Goal: Task Accomplishment & Management: Complete application form

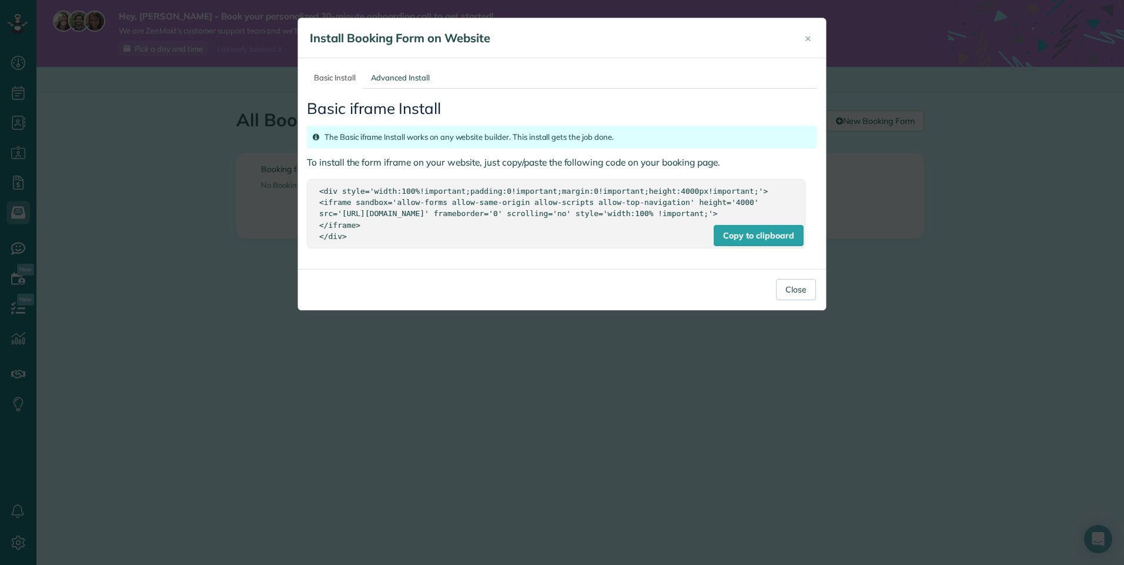
scroll to position [5, 5]
click at [806, 36] on span "×" at bounding box center [808, 38] width 6 height 14
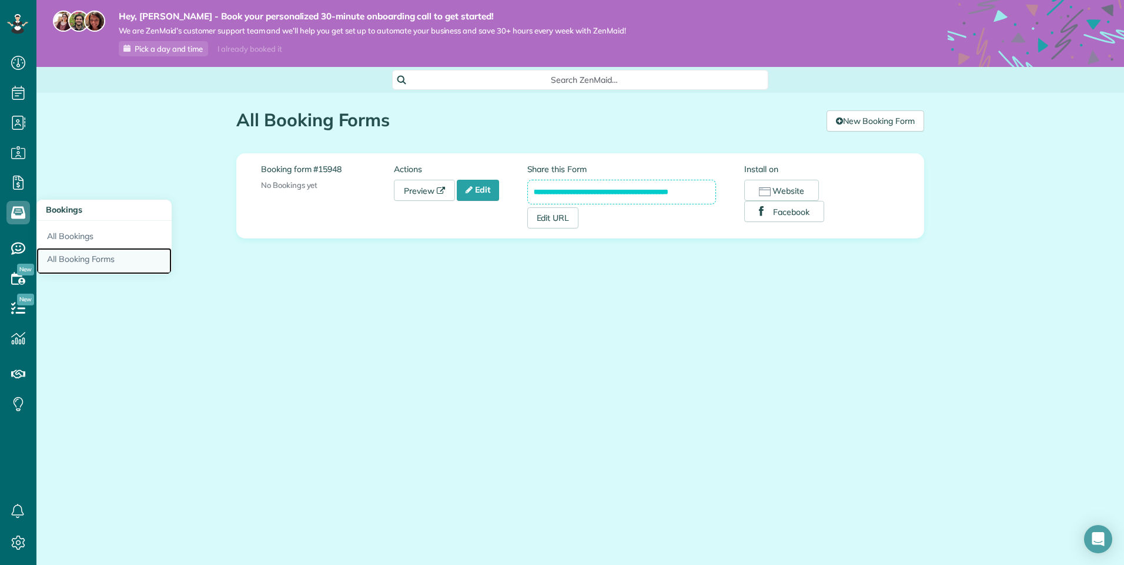
click at [60, 256] on link "All Booking Forms" at bounding box center [103, 261] width 135 height 27
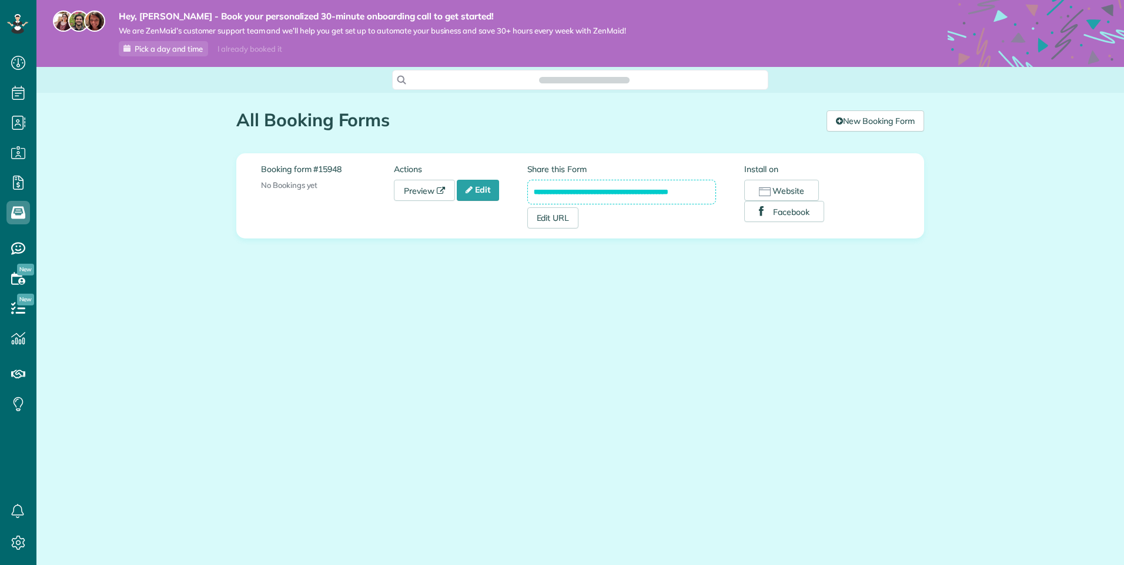
scroll to position [5, 5]
click at [491, 189] on link "Edit" at bounding box center [478, 190] width 42 height 21
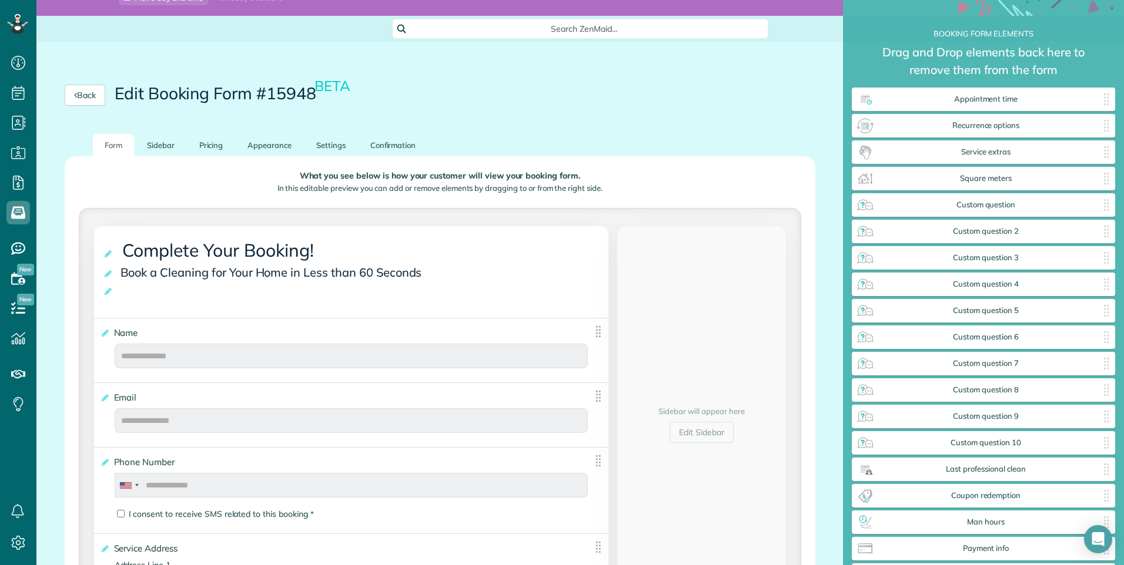
scroll to position [41, 0]
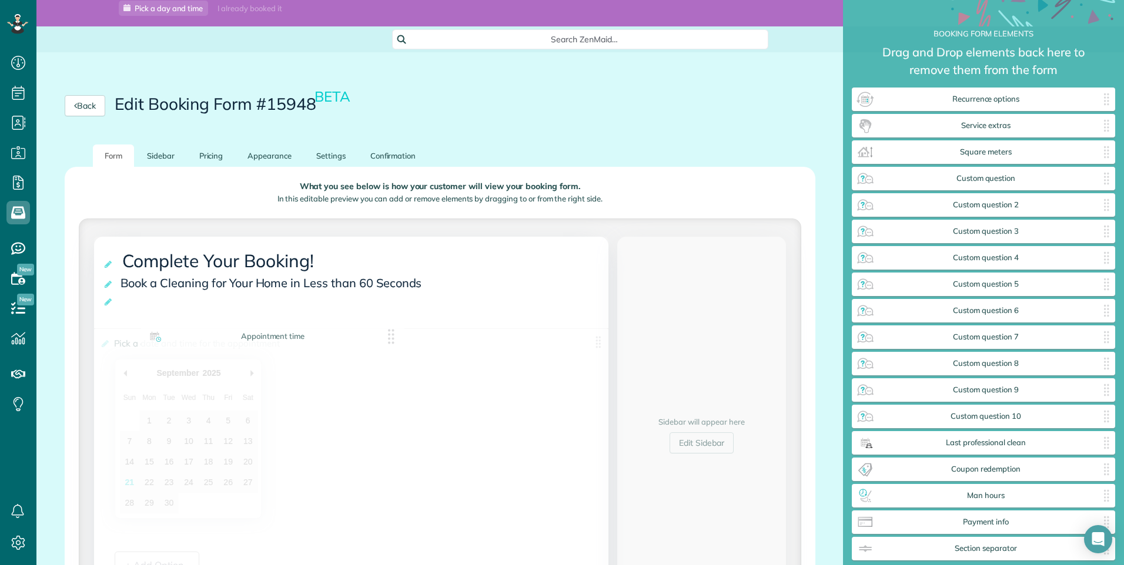
drag, startPoint x: 1051, startPoint y: 100, endPoint x: 338, endPoint y: 333, distance: 750.5
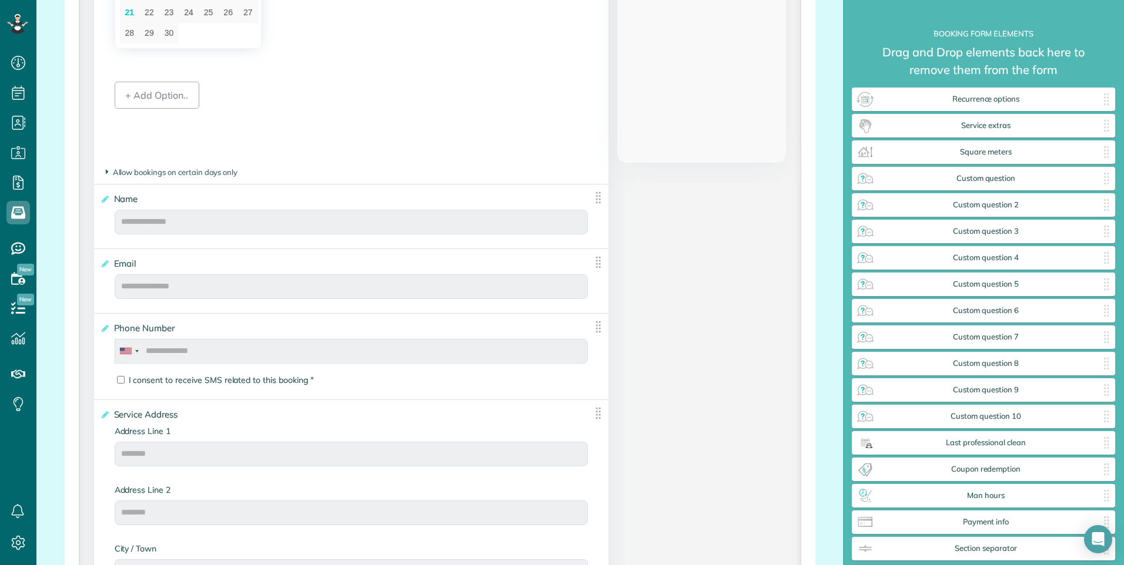
scroll to position [276, 0]
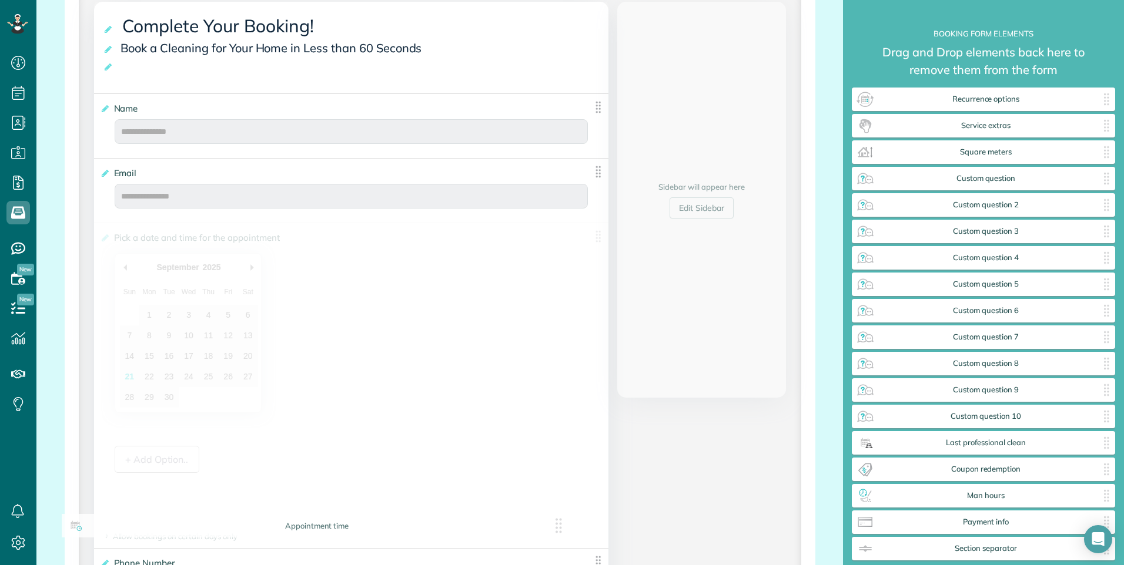
drag, startPoint x: 595, startPoint y: 108, endPoint x: 564, endPoint y: 520, distance: 413.2
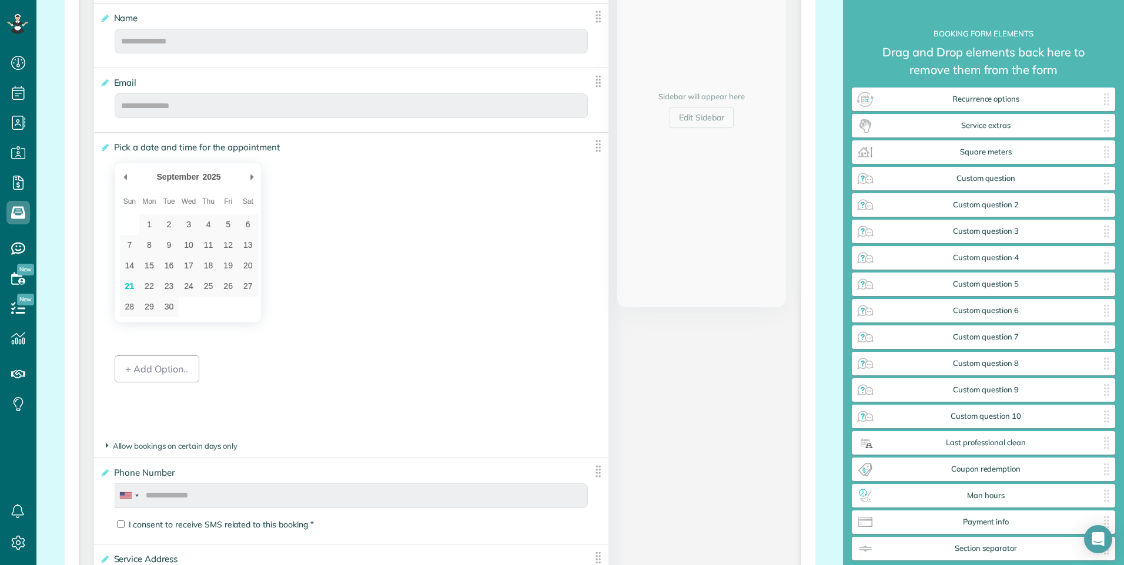
scroll to position [334, 0]
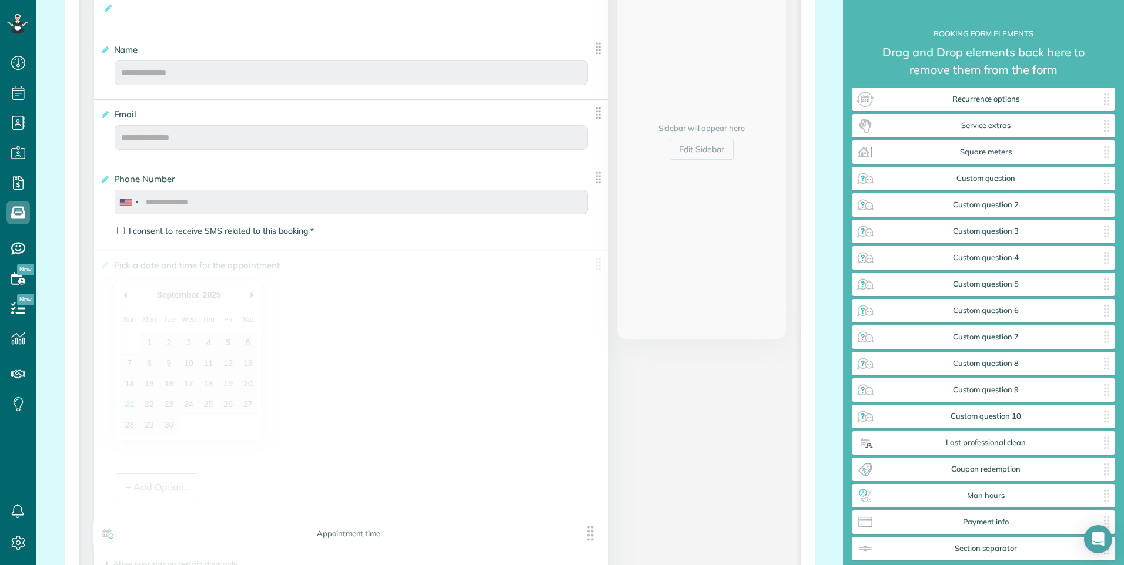
drag, startPoint x: 594, startPoint y: 181, endPoint x: 594, endPoint y: 540, distance: 358.5
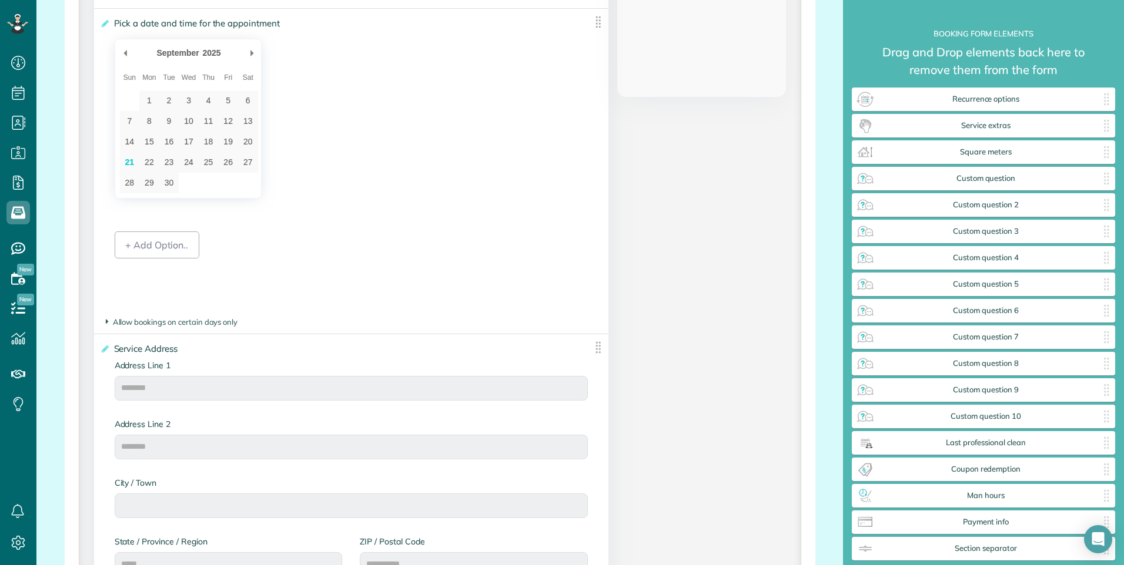
scroll to position [569, 0]
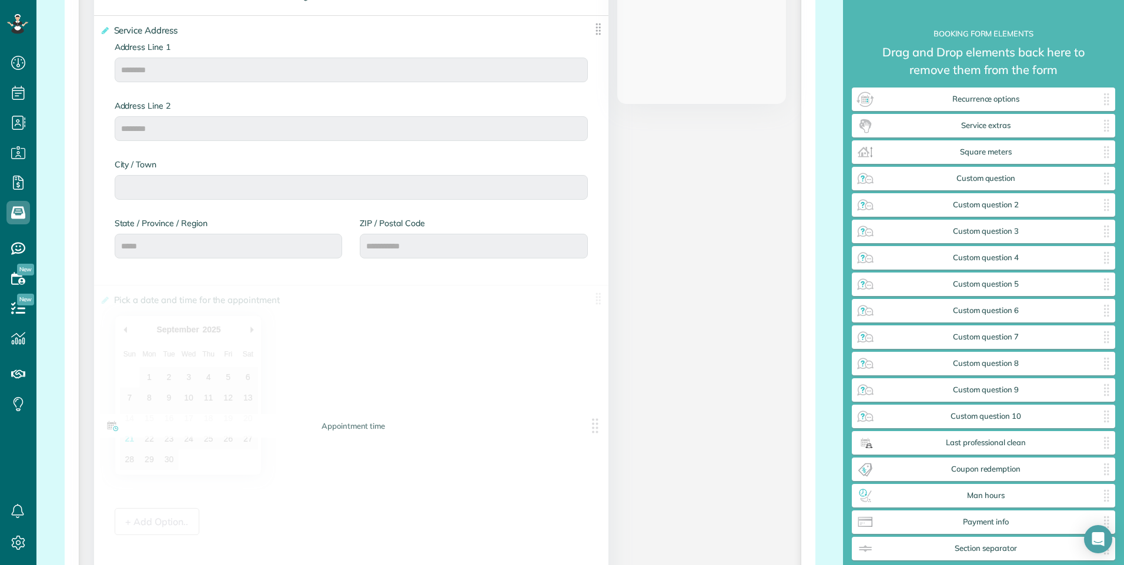
drag, startPoint x: 595, startPoint y: 31, endPoint x: 598, endPoint y: 386, distance: 355.6
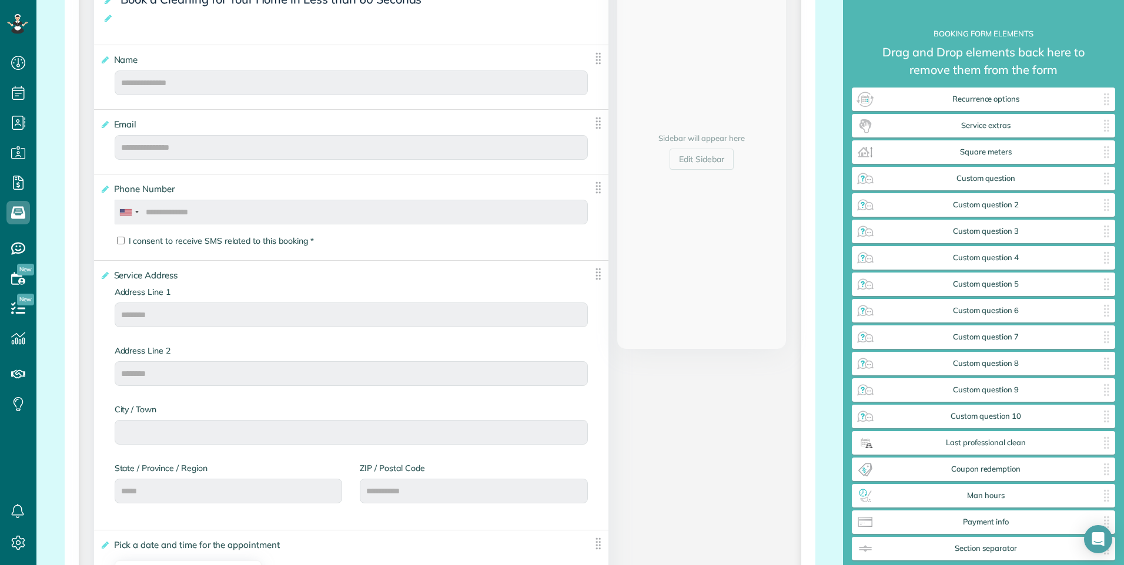
scroll to position [307, 0]
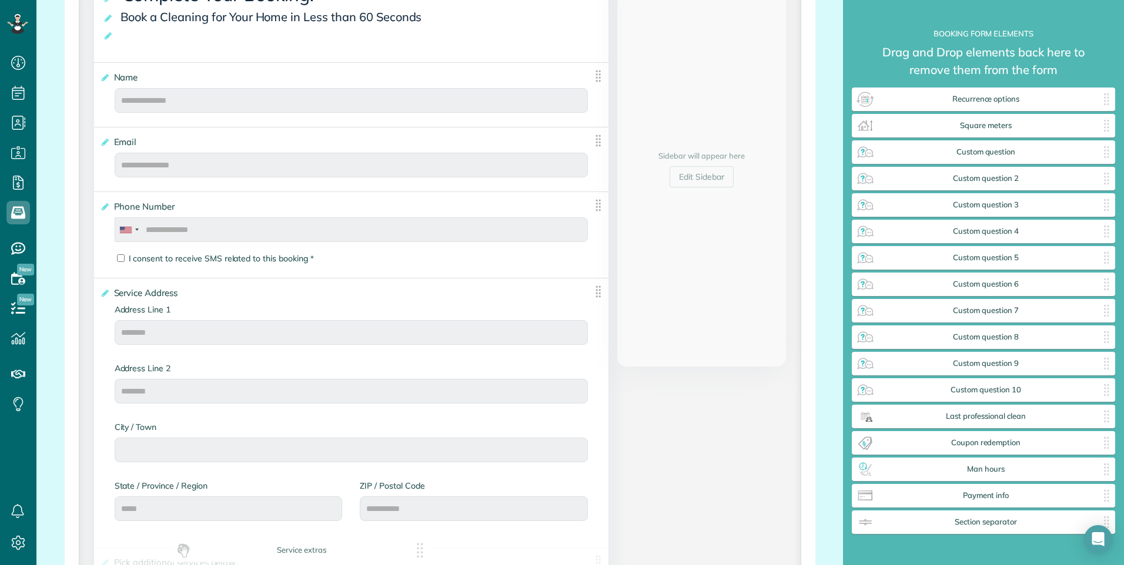
drag, startPoint x: 1105, startPoint y: 129, endPoint x: 422, endPoint y: 548, distance: 801.7
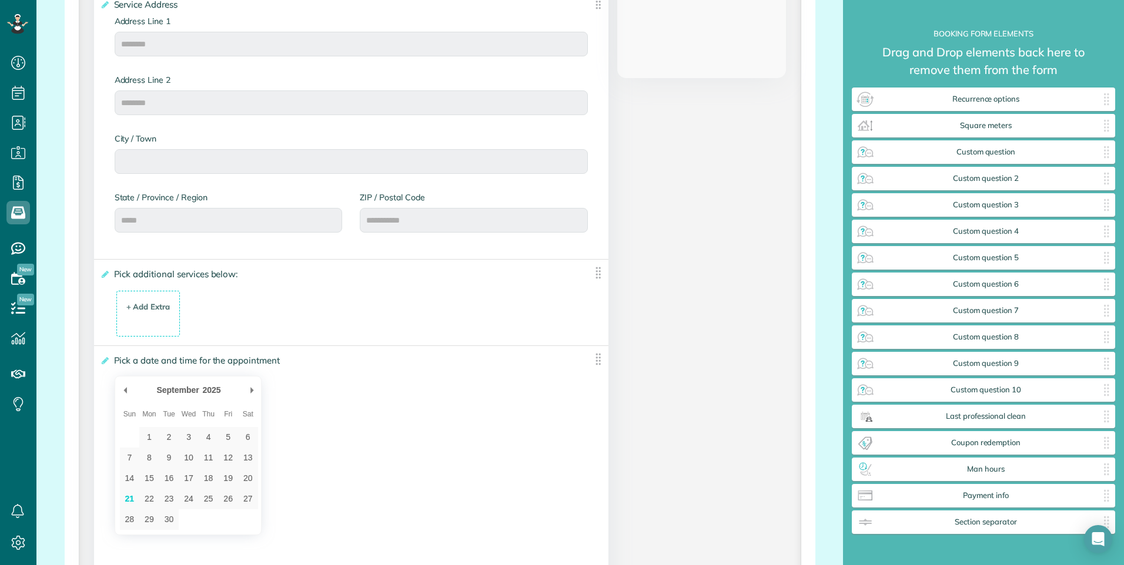
scroll to position [601, 0]
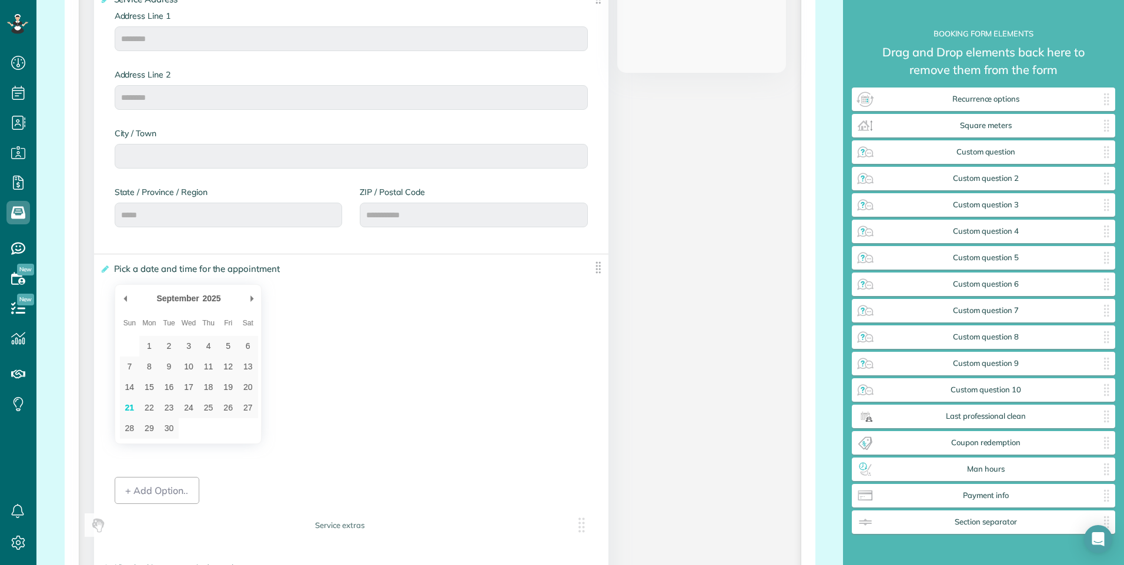
drag, startPoint x: 597, startPoint y: 271, endPoint x: 600, endPoint y: 528, distance: 256.8
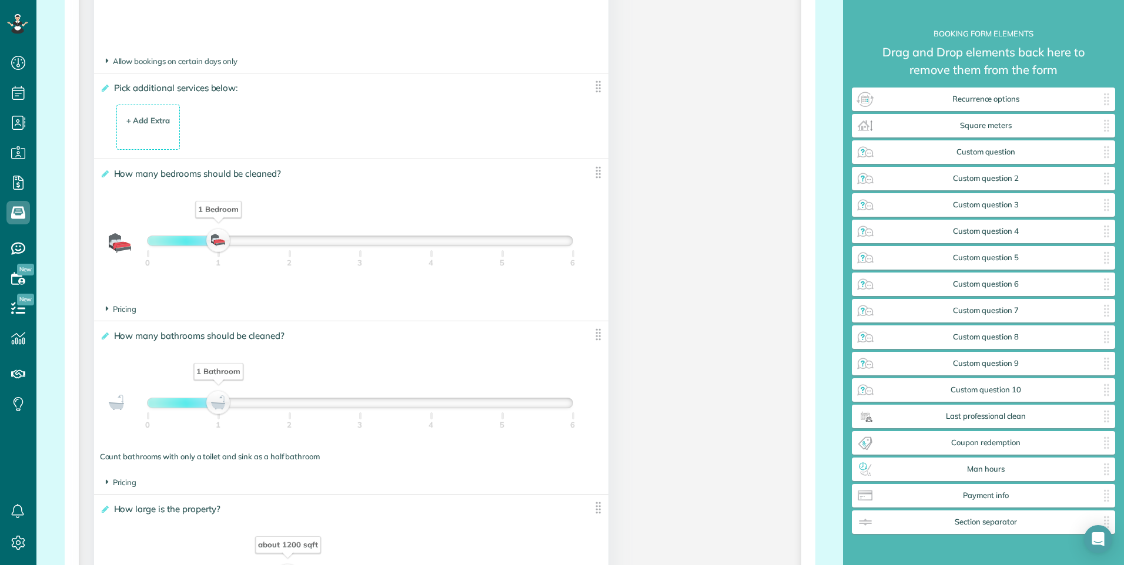
scroll to position [1130, 0]
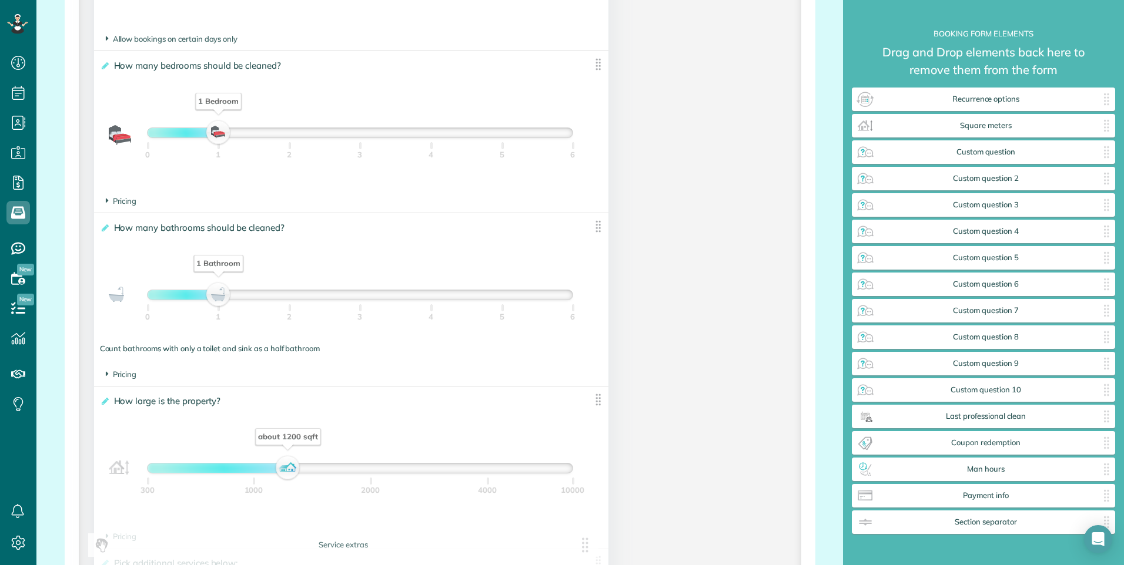
drag, startPoint x: 593, startPoint y: 66, endPoint x: 591, endPoint y: 540, distance: 473.7
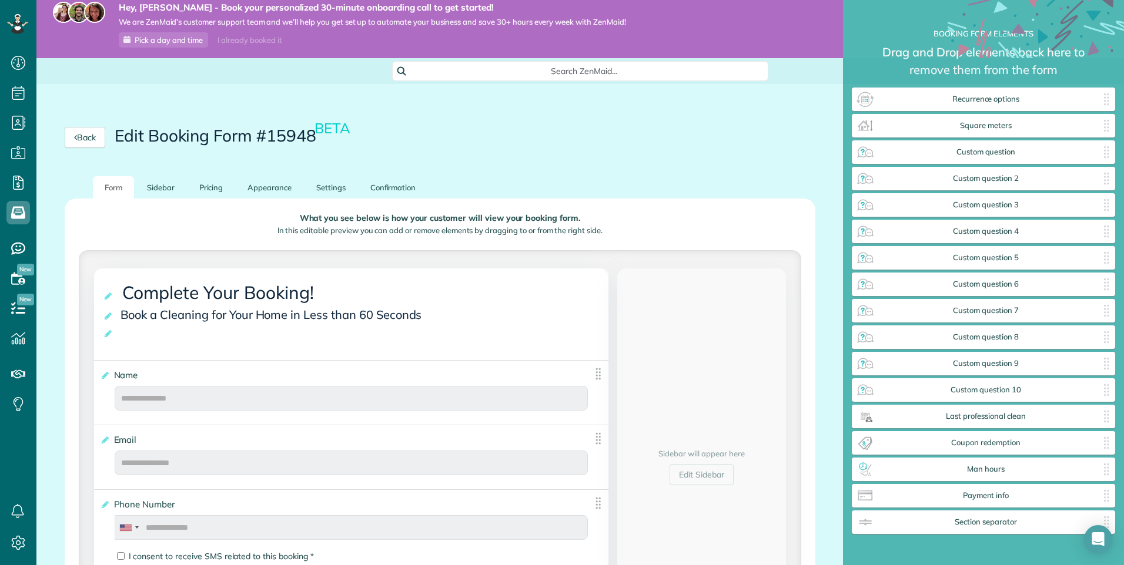
scroll to position [0, 0]
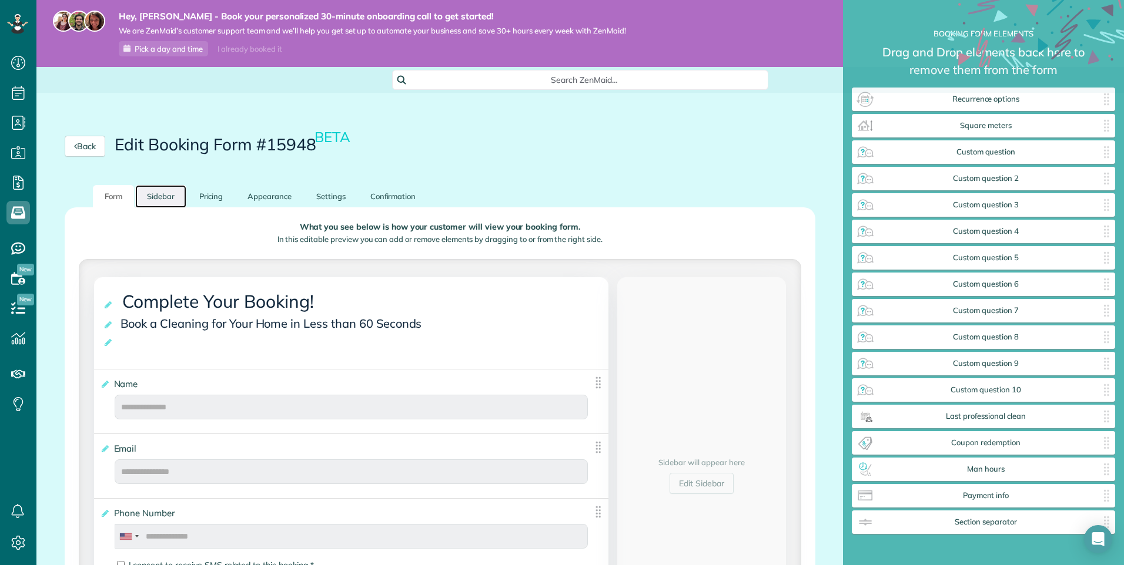
click at [160, 202] on link "Sidebar" at bounding box center [160, 196] width 51 height 23
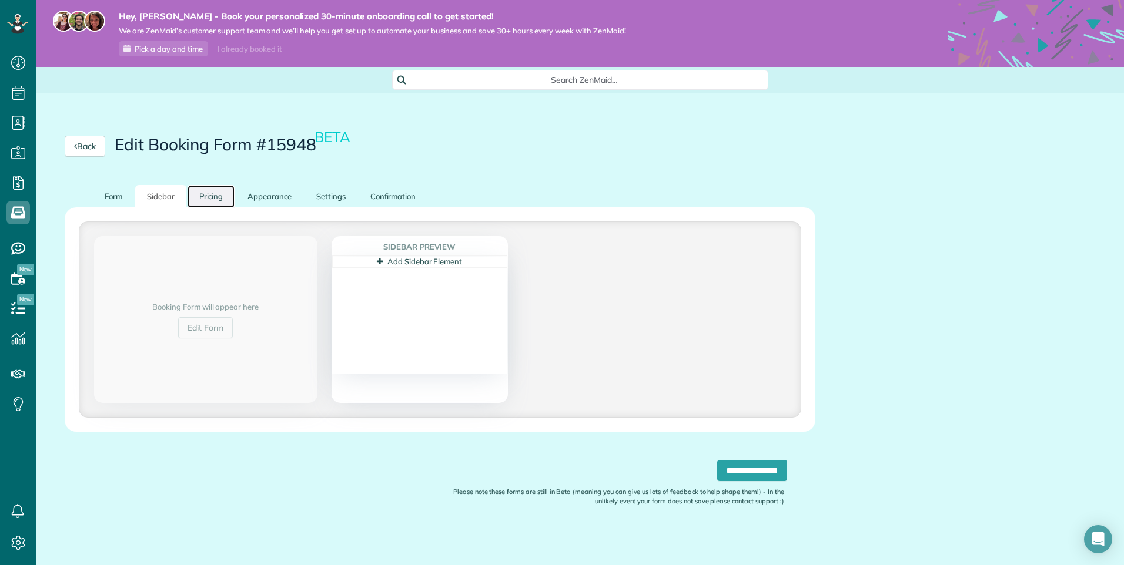
click at [220, 199] on link "Pricing" at bounding box center [211, 196] width 48 height 23
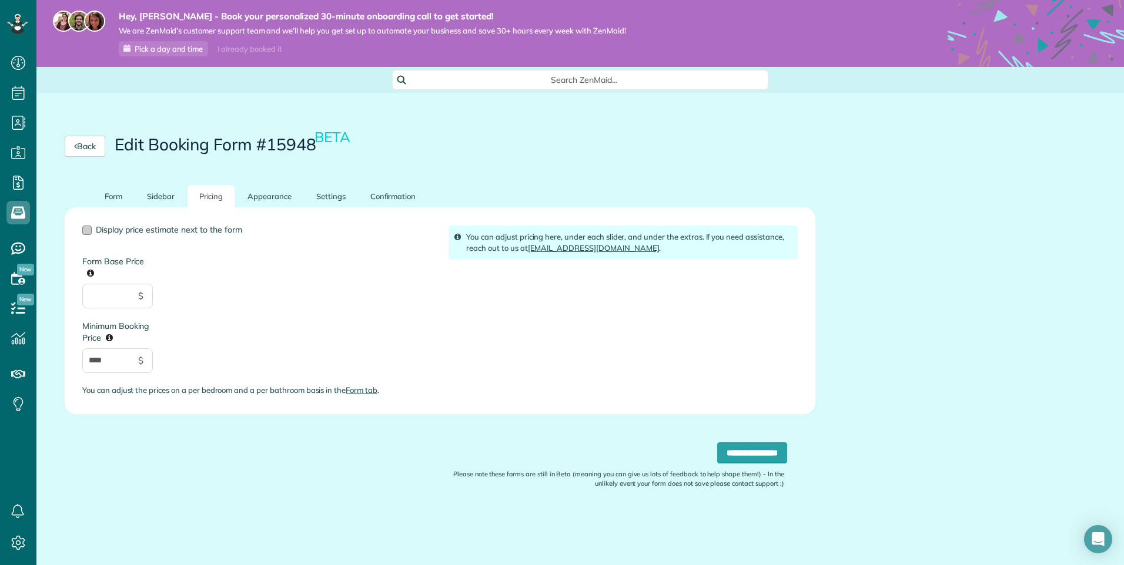
click at [85, 232] on div at bounding box center [86, 230] width 9 height 9
click at [276, 199] on link "Appearance" at bounding box center [270, 196] width 68 height 23
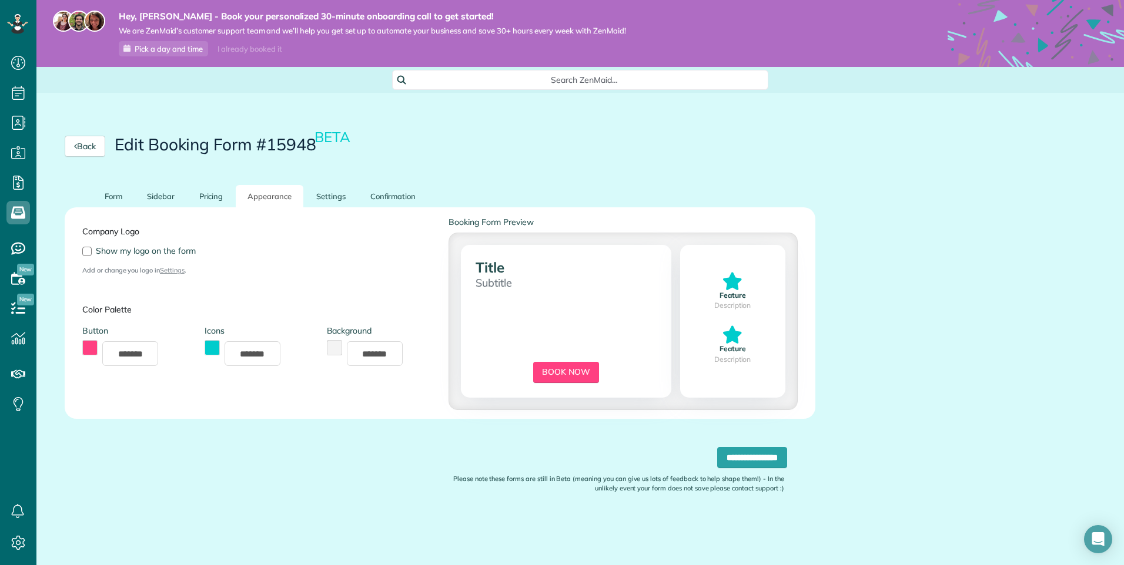
click at [492, 269] on div "Company Logo Show my logo on the form Add or change you logo in Settings . Colo…" at bounding box center [439, 313] width 733 height 194
click at [519, 270] on div "Company Logo Show my logo on the form Add or change you logo in Settings . Colo…" at bounding box center [439, 313] width 733 height 194
drag, startPoint x: 507, startPoint y: 270, endPoint x: 452, endPoint y: 274, distance: 55.4
click at [452, 274] on div "Company Logo Show my logo on the form Add or change you logo in Settings . Colo…" at bounding box center [439, 313] width 733 height 194
drag, startPoint x: 452, startPoint y: 274, endPoint x: 379, endPoint y: 261, distance: 74.1
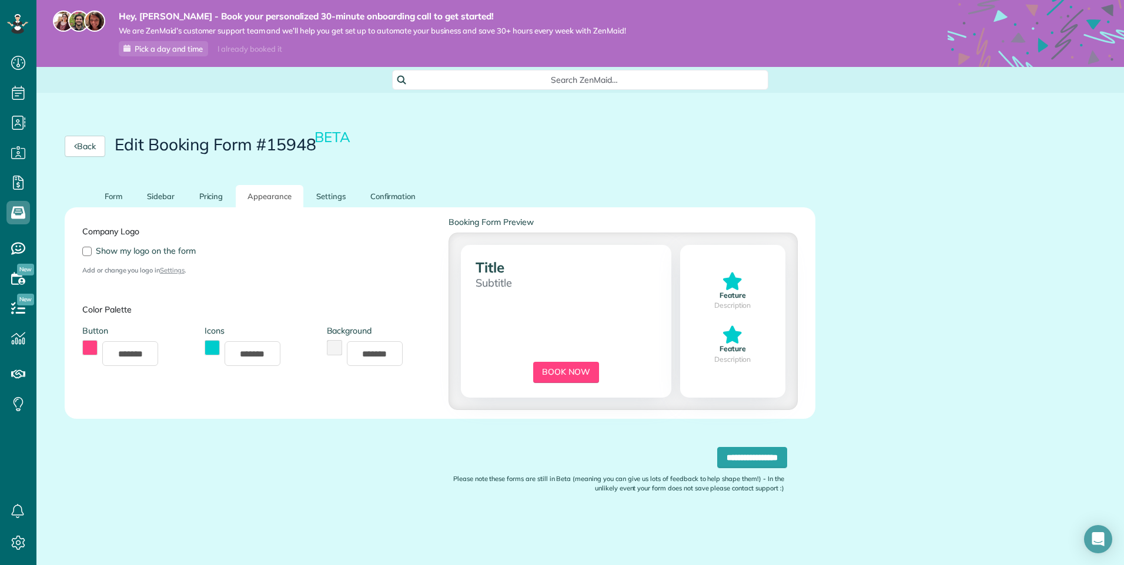
click at [380, 261] on div "Company Logo Show my logo on the form Add or change you logo in Settings ." at bounding box center [256, 245] width 366 height 59
click at [113, 198] on link "Form" at bounding box center [113, 196] width 41 height 23
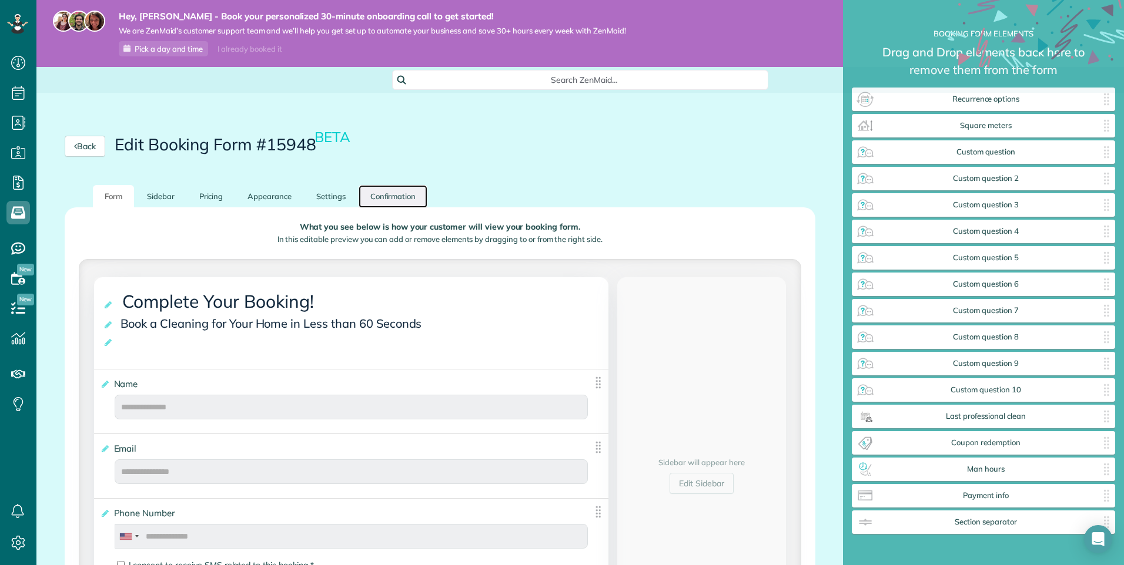
click at [386, 197] on link "Confirmation" at bounding box center [392, 196] width 69 height 23
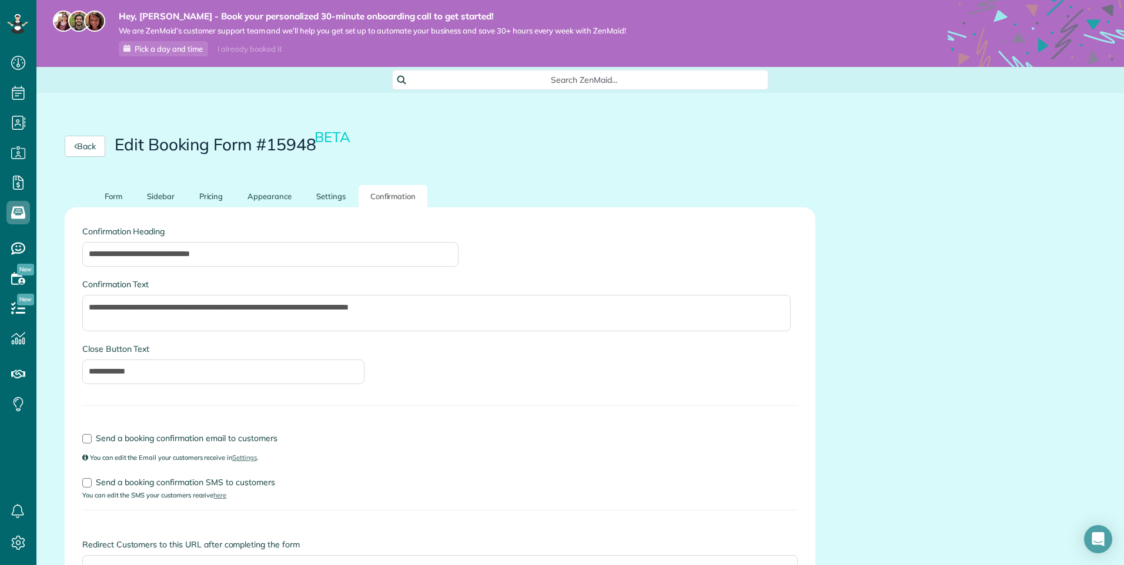
click at [75, 135] on div "Back Edit Booking Form #15948 BETA" at bounding box center [439, 147] width 807 height 78
click at [79, 145] on link "Back" at bounding box center [85, 146] width 41 height 21
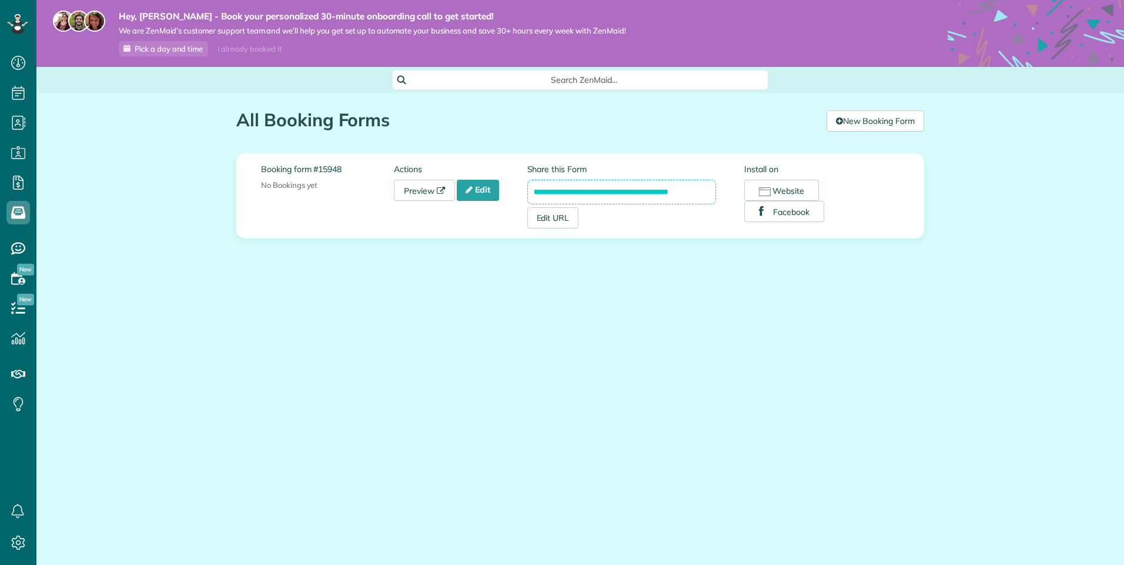
scroll to position [5, 5]
click at [474, 196] on link "Edit" at bounding box center [478, 190] width 42 height 21
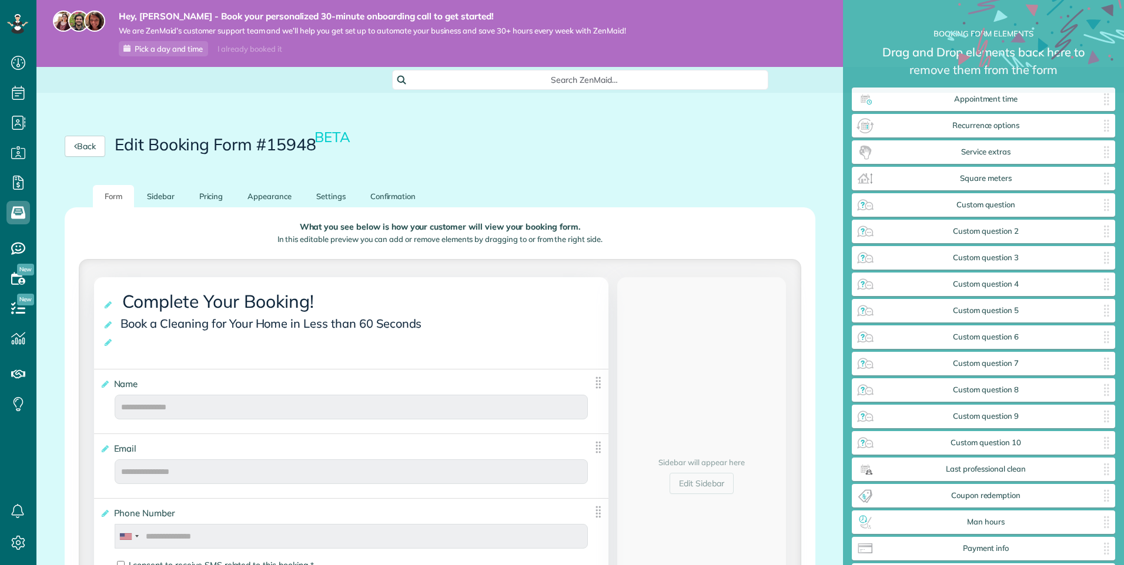
scroll to position [5, 1]
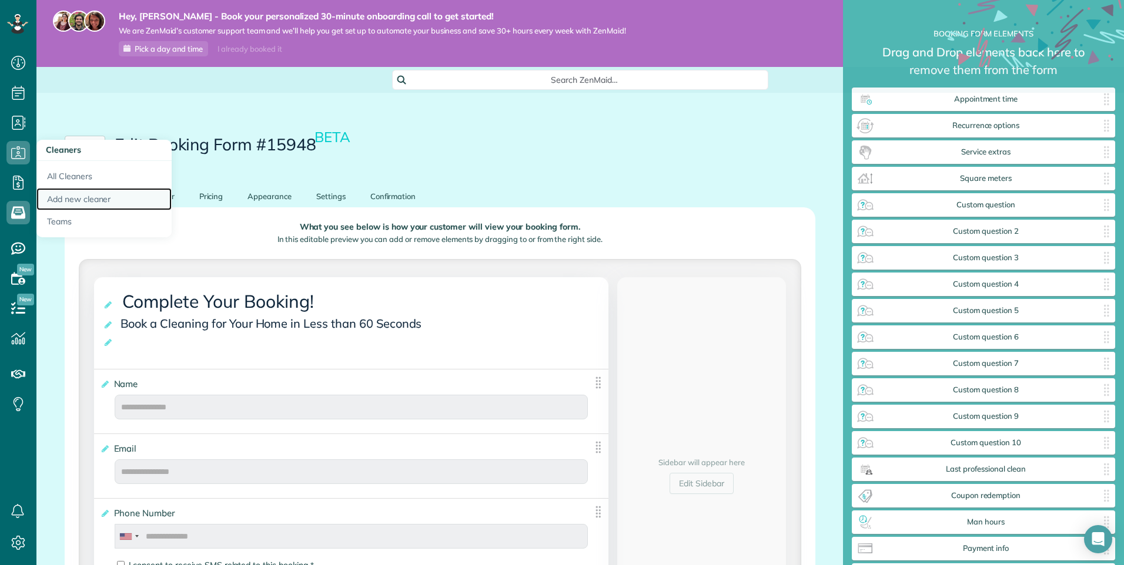
click at [68, 193] on link "Add new cleaner" at bounding box center [103, 199] width 135 height 23
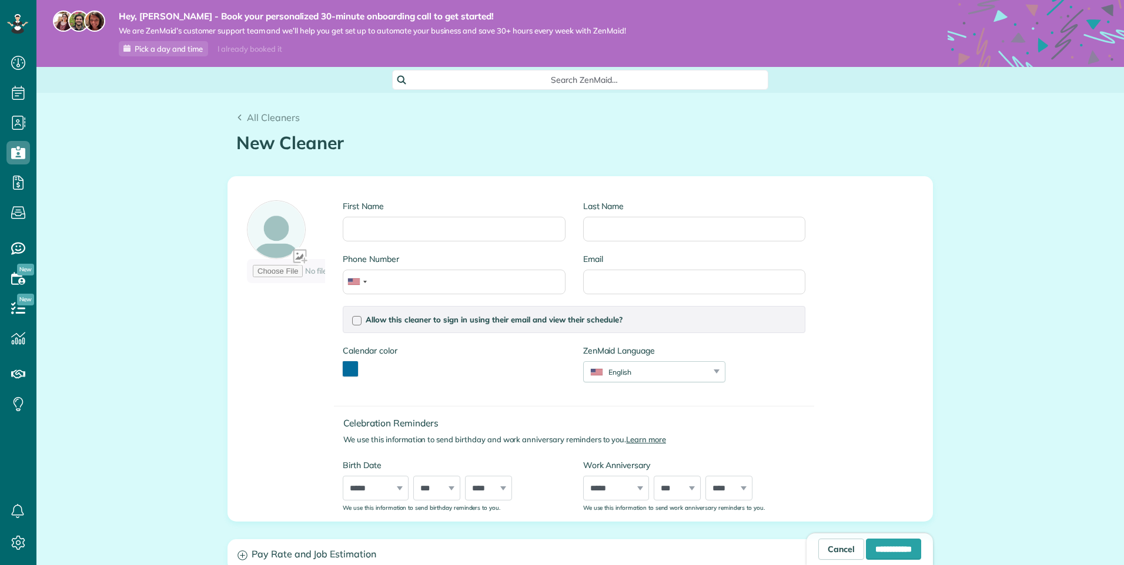
scroll to position [5, 5]
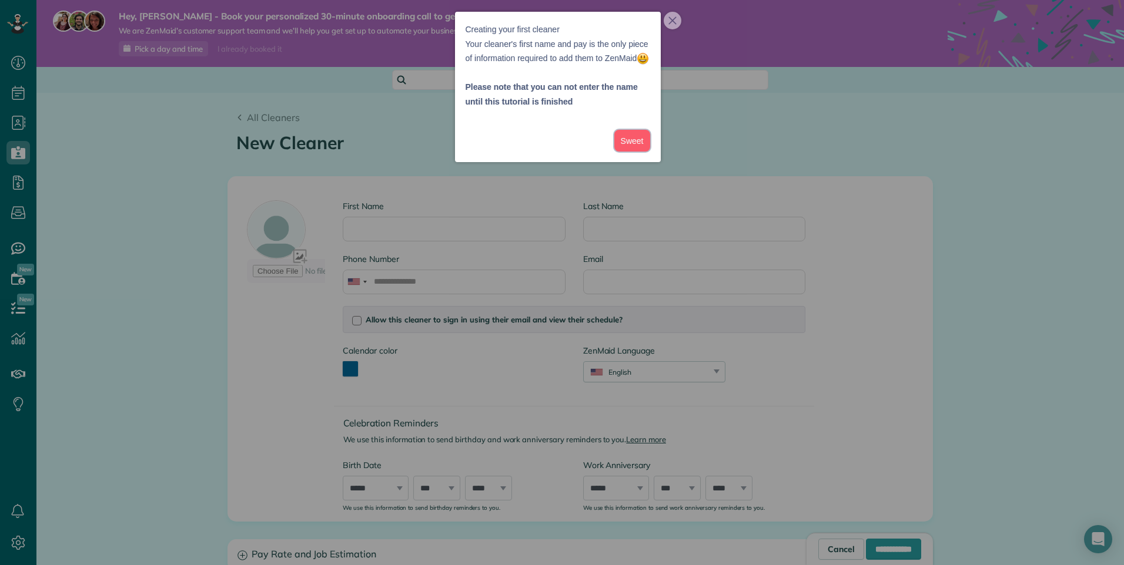
click at [626, 152] on button "Sweet" at bounding box center [632, 141] width 36 height 22
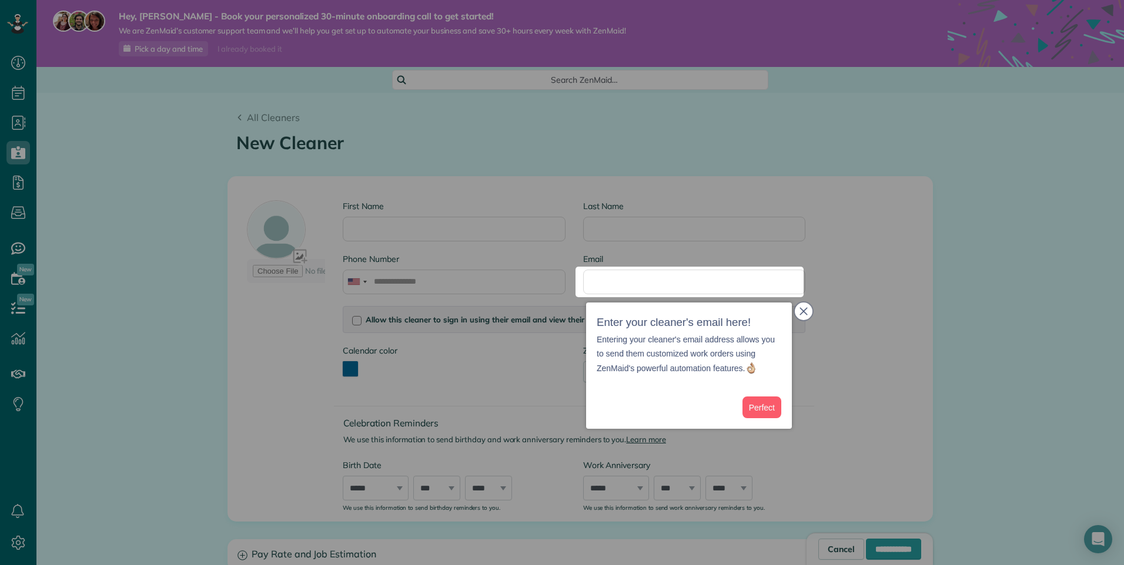
click at [803, 311] on icon "close," at bounding box center [803, 311] width 8 height 8
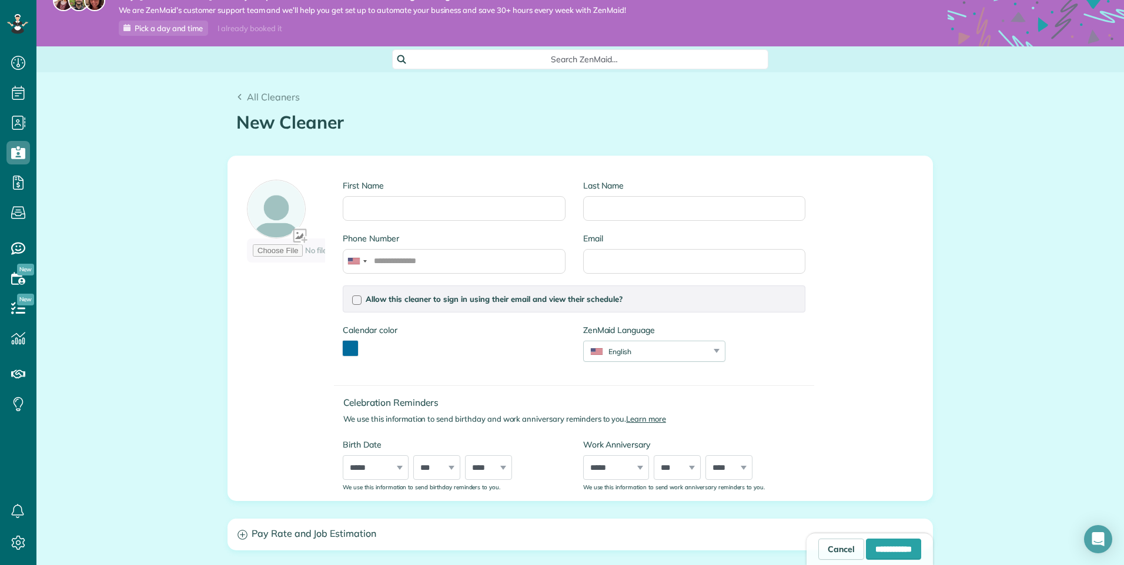
scroll to position [0, 0]
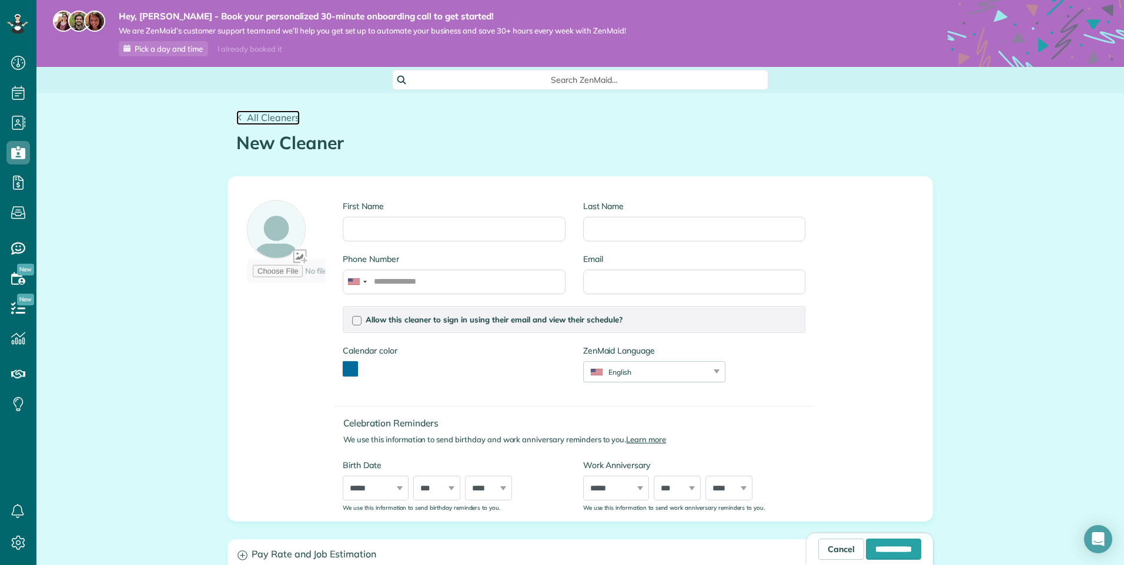
click at [236, 116] on icon at bounding box center [239, 118] width 6 height 6
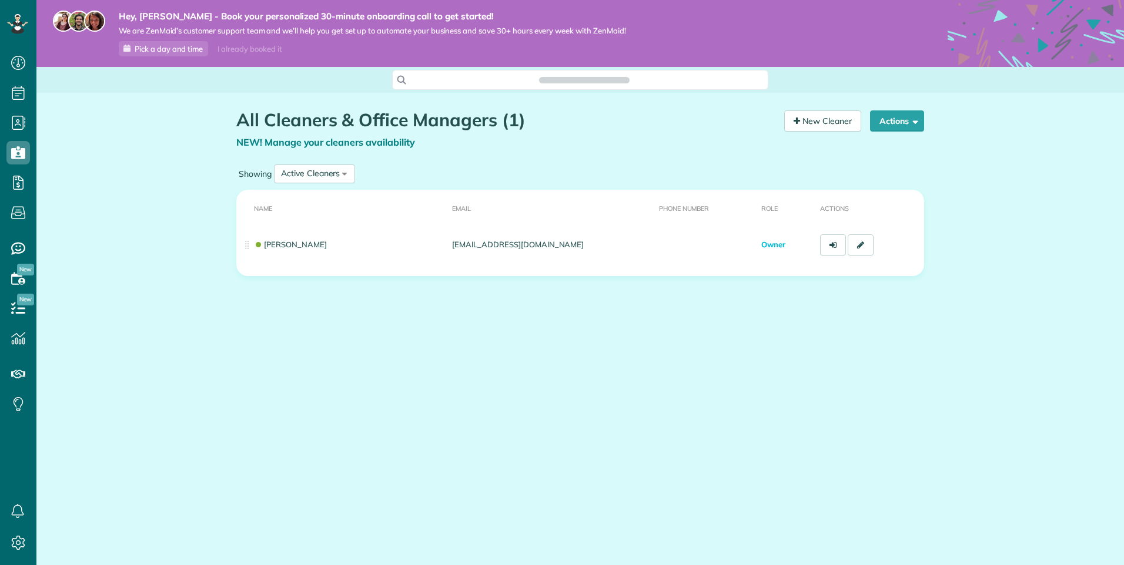
scroll to position [5, 5]
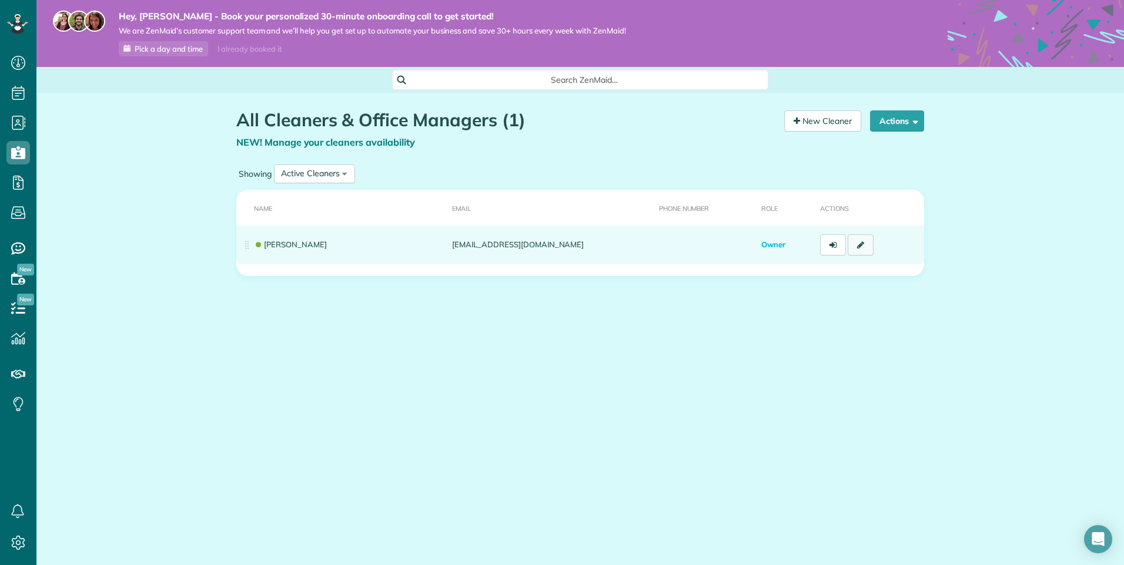
click at [866, 249] on link at bounding box center [860, 244] width 26 height 21
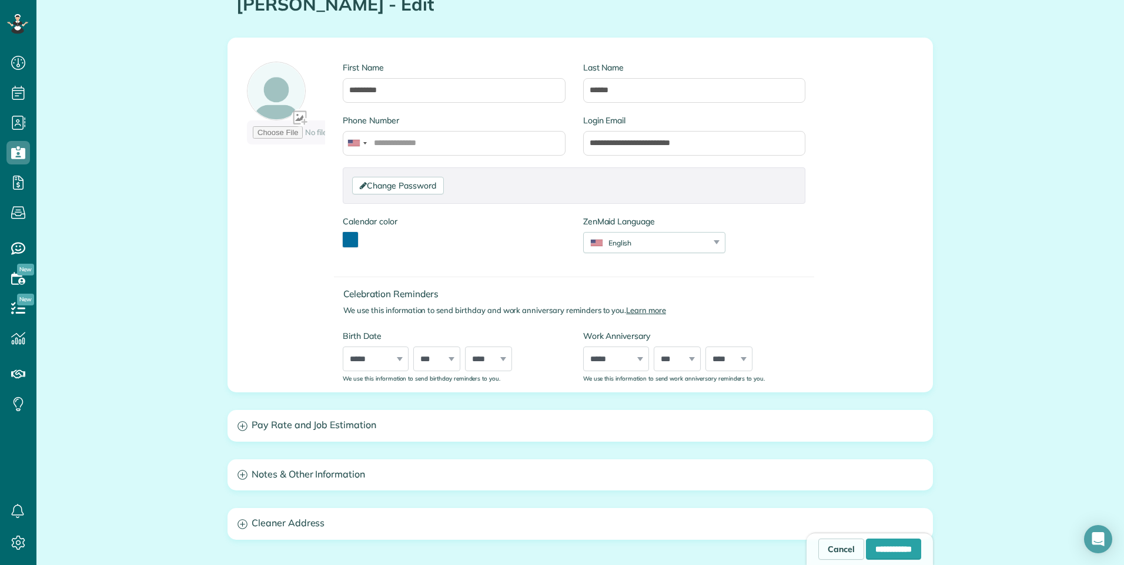
scroll to position [118, 0]
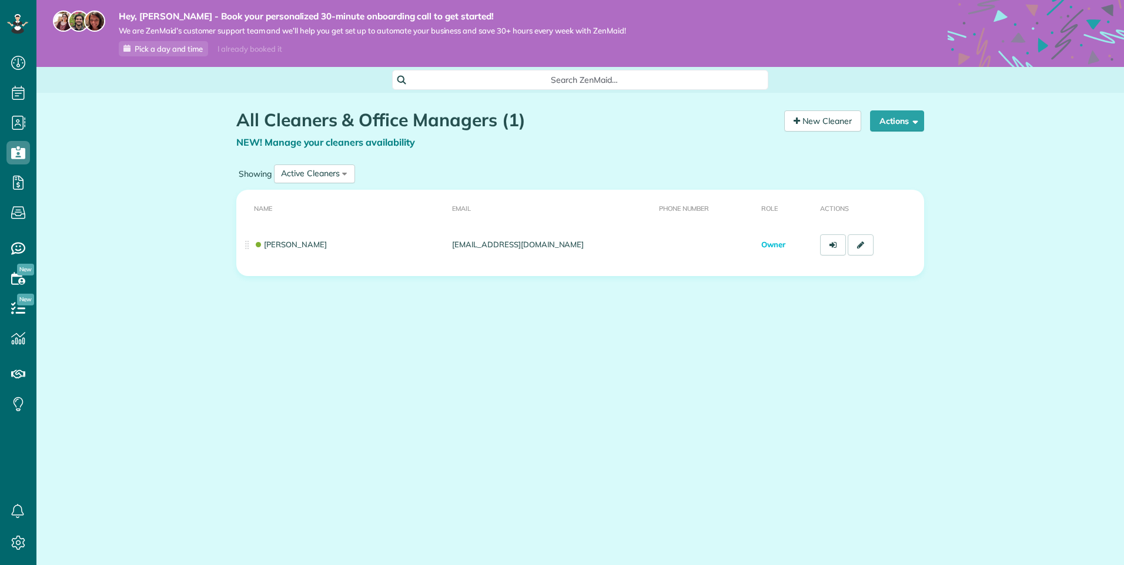
scroll to position [5, 5]
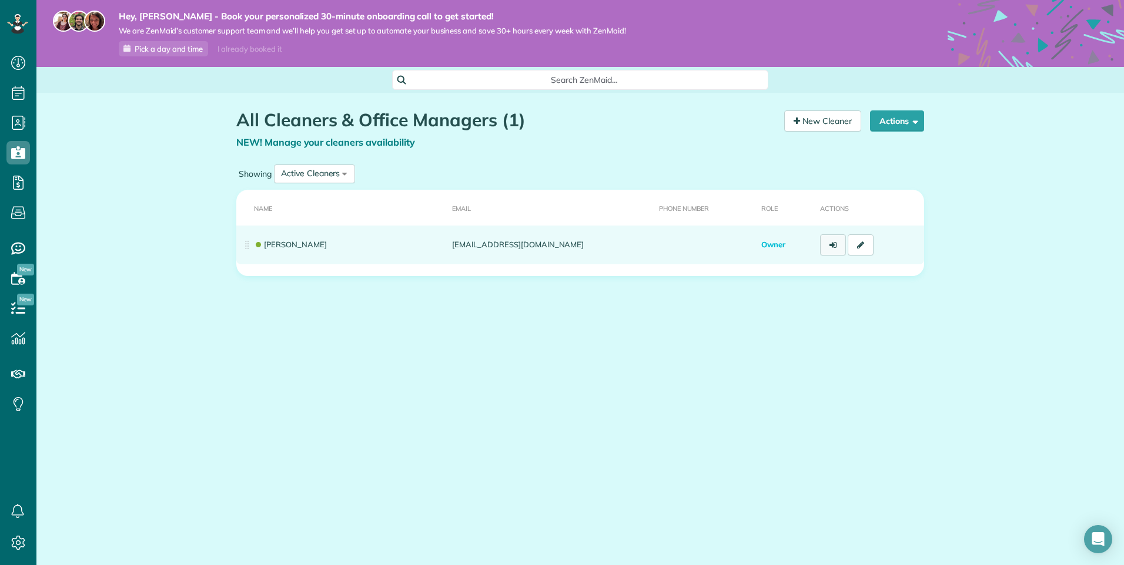
click at [832, 243] on icon at bounding box center [832, 245] width 7 height 8
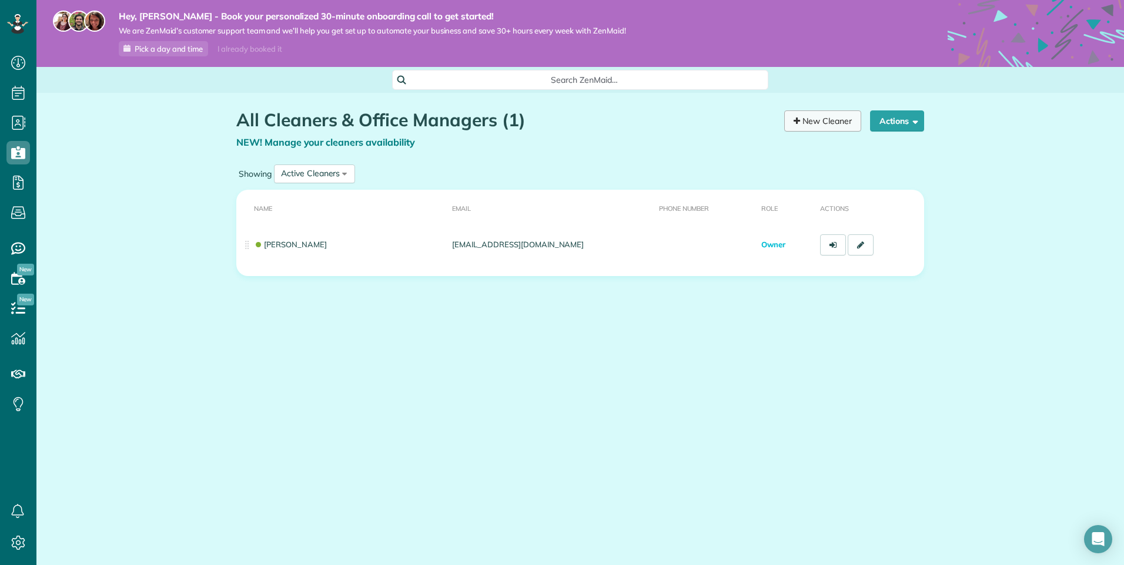
click at [812, 123] on link "New Cleaner" at bounding box center [822, 120] width 77 height 21
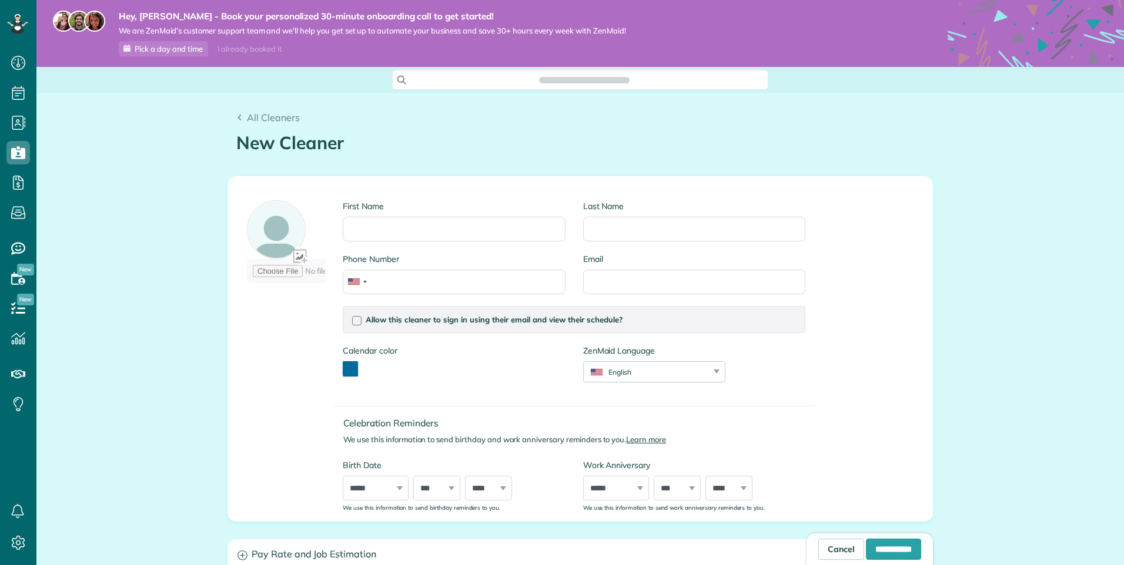
scroll to position [5, 5]
click at [489, 230] on input "First Name" at bounding box center [454, 229] width 222 height 25
type input "********"
click at [592, 230] on input "Last Name" at bounding box center [694, 229] width 222 height 25
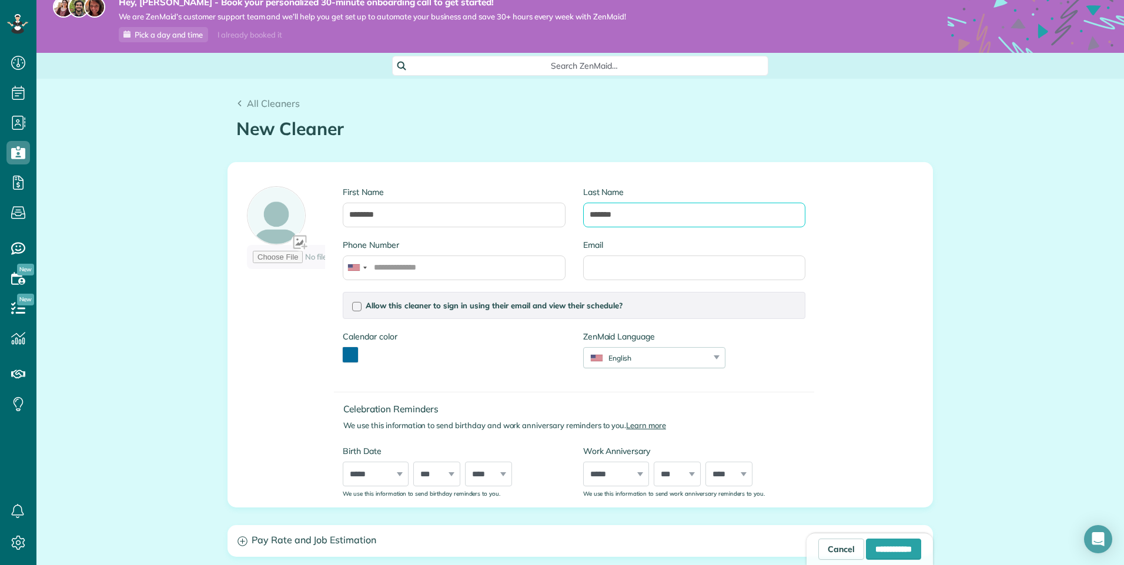
scroll to position [118, 0]
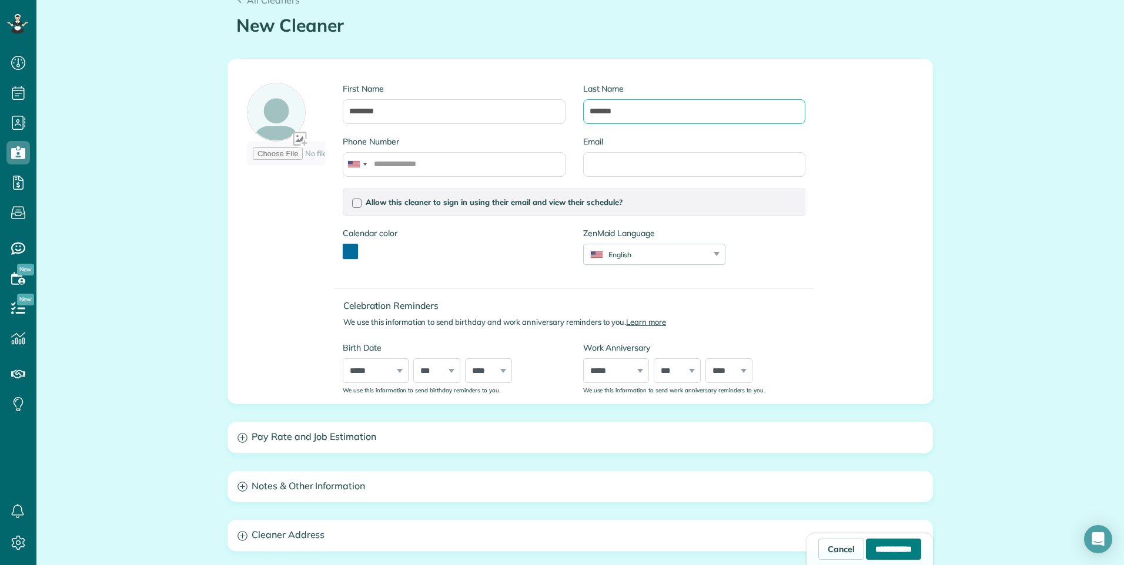
type input "******"
click at [880, 546] on input "**********" at bounding box center [893, 549] width 55 height 21
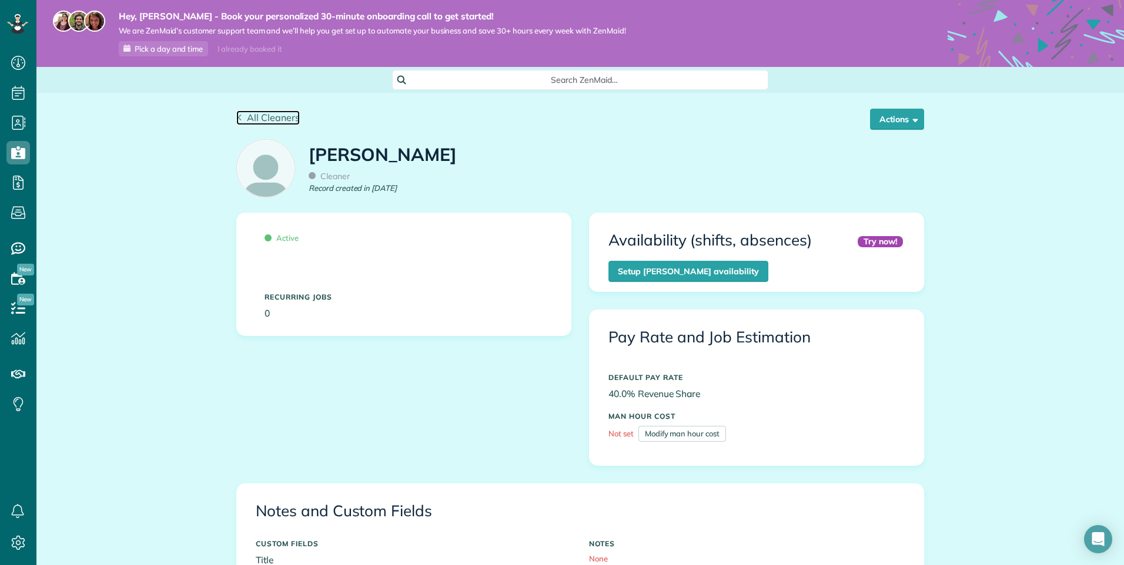
click at [240, 111] on link "All Cleaners" at bounding box center [267, 117] width 63 height 14
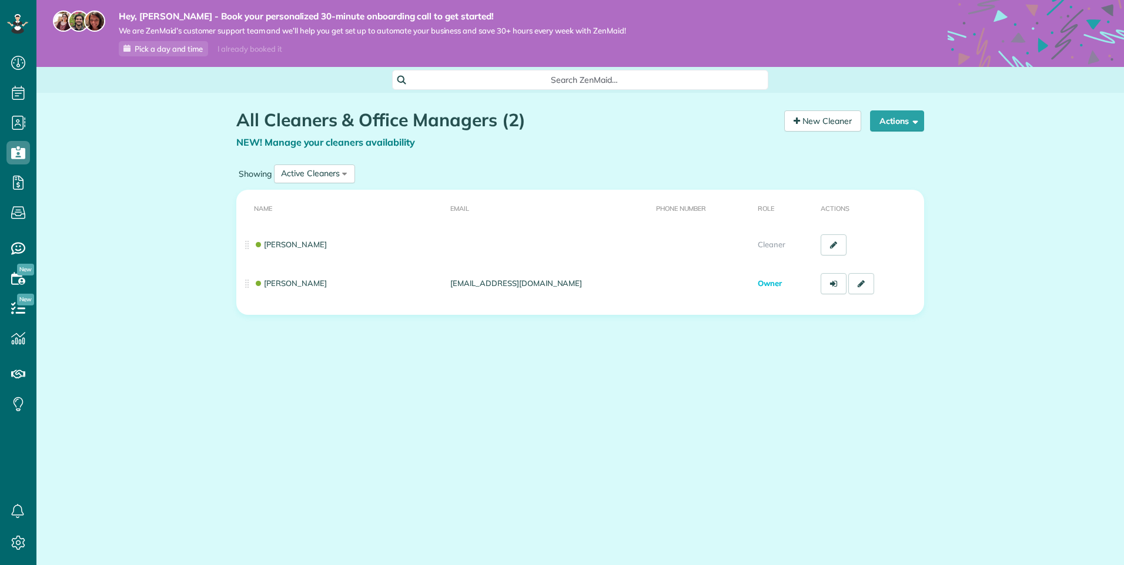
scroll to position [5, 5]
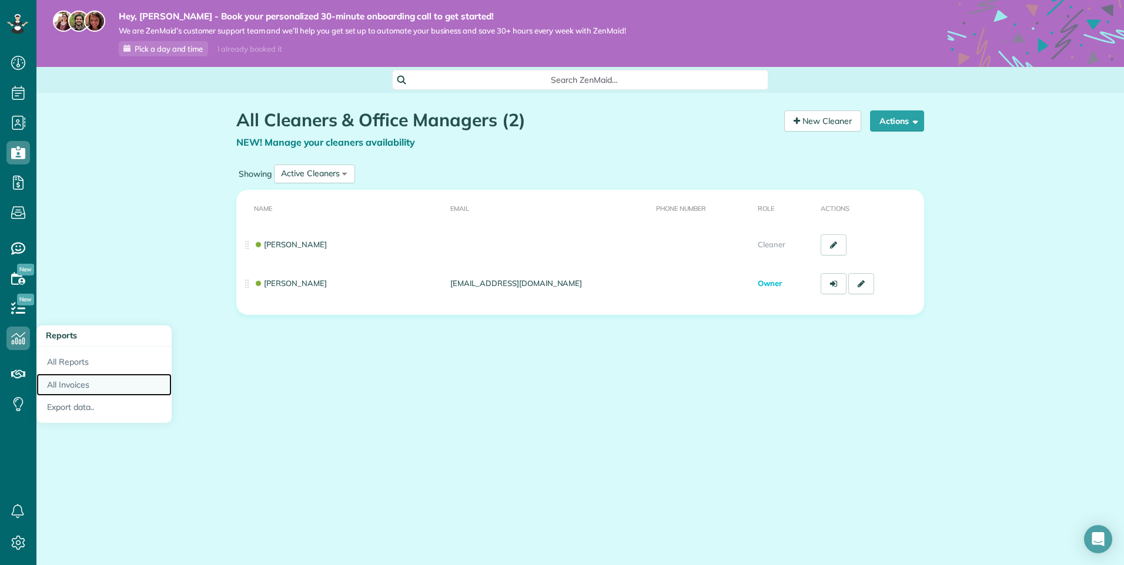
click at [61, 381] on link "All Invoices" at bounding box center [103, 385] width 135 height 23
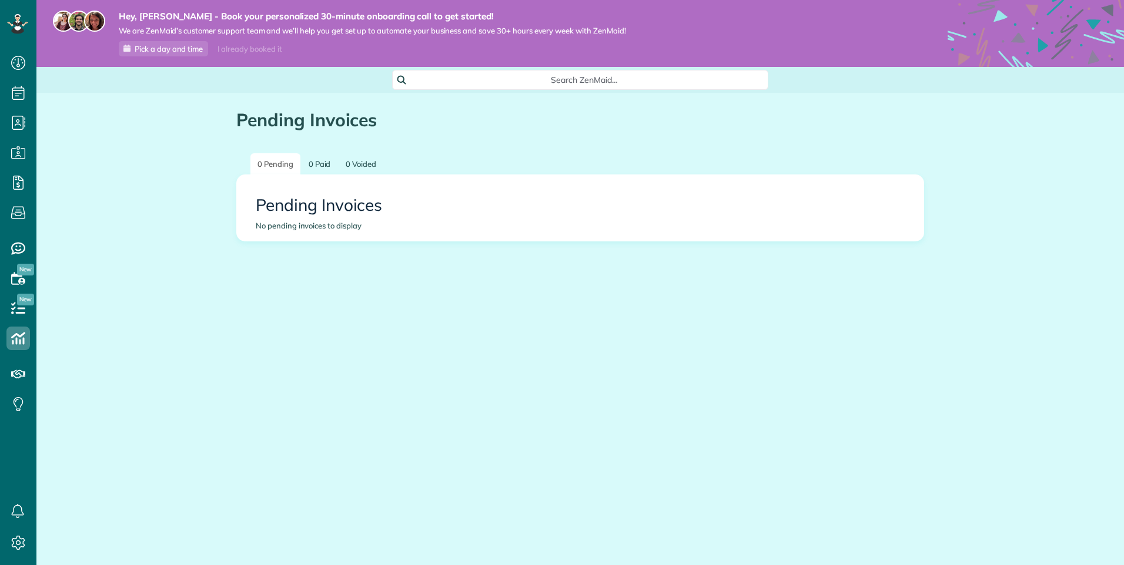
scroll to position [5, 5]
click at [24, 65] on icon at bounding box center [18, 63] width 24 height 24
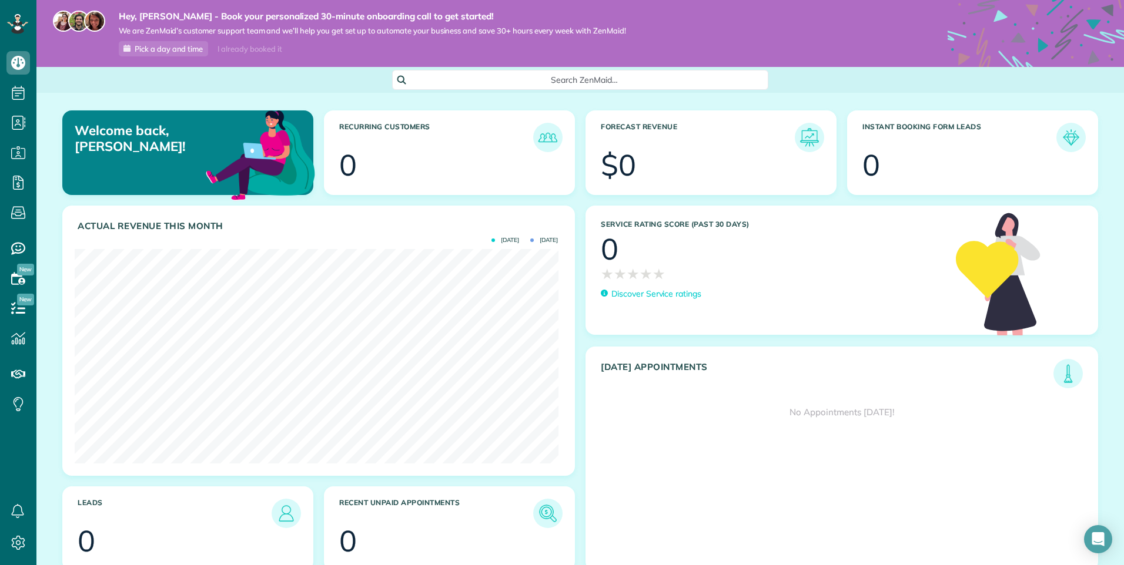
scroll to position [48, 0]
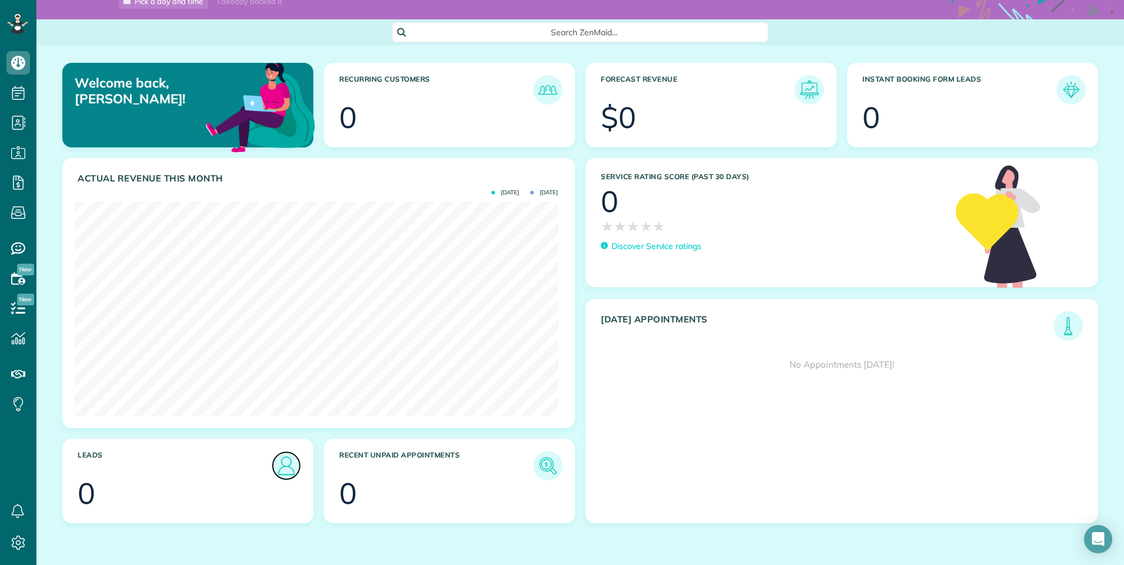
click at [286, 475] on img at bounding box center [286, 466] width 27 height 27
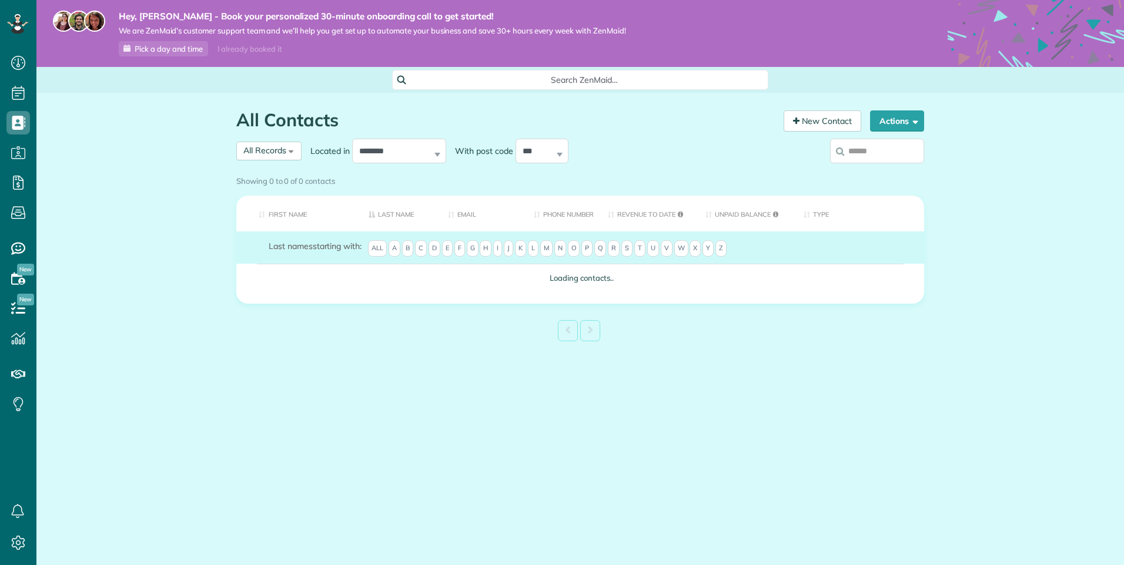
scroll to position [5, 5]
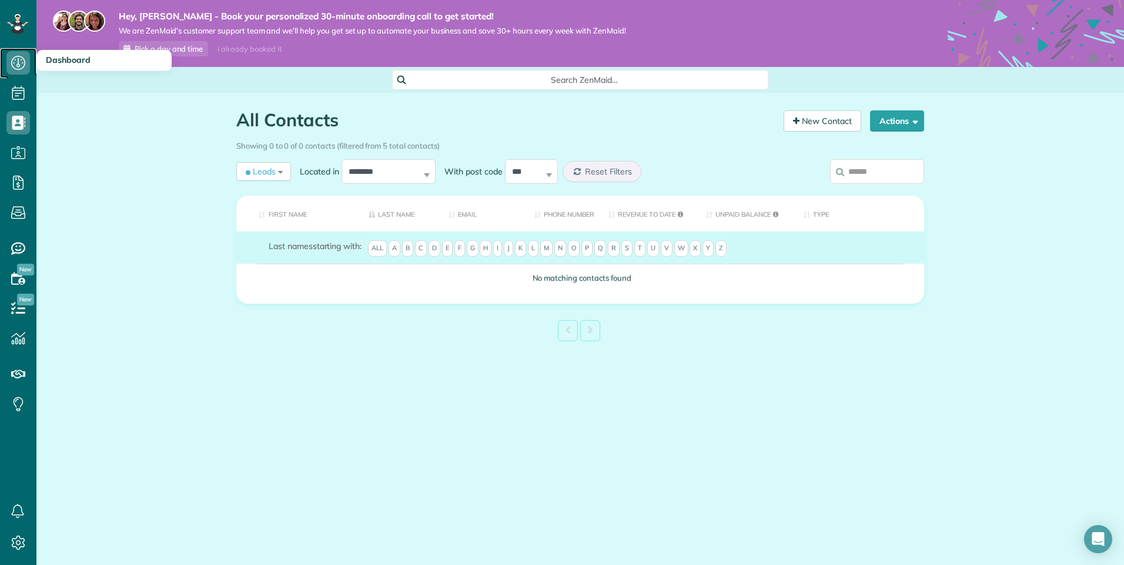
click at [12, 68] on icon at bounding box center [18, 63] width 24 height 24
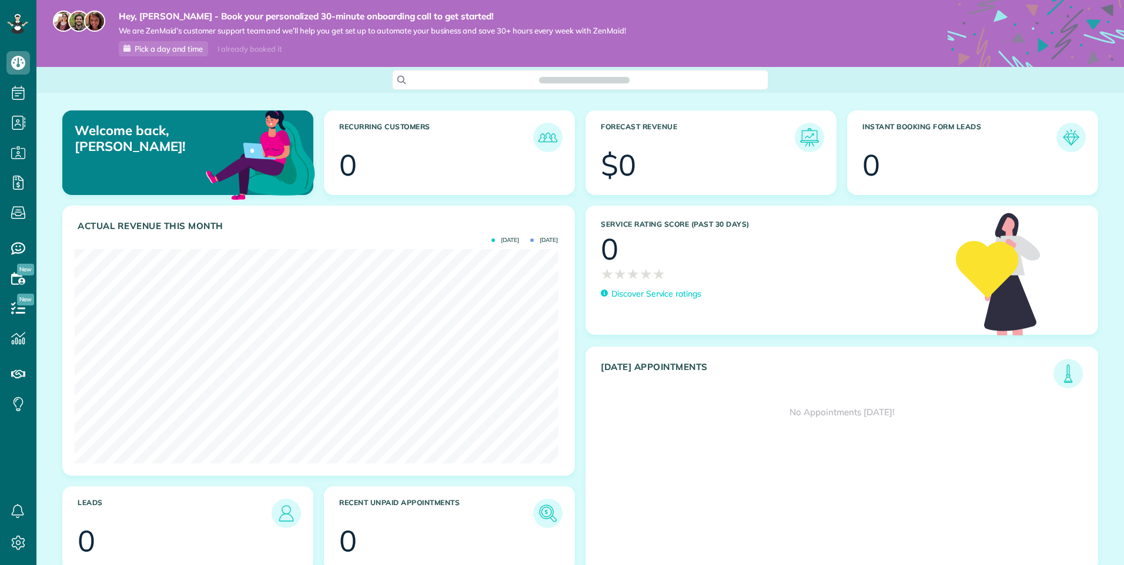
scroll to position [215, 483]
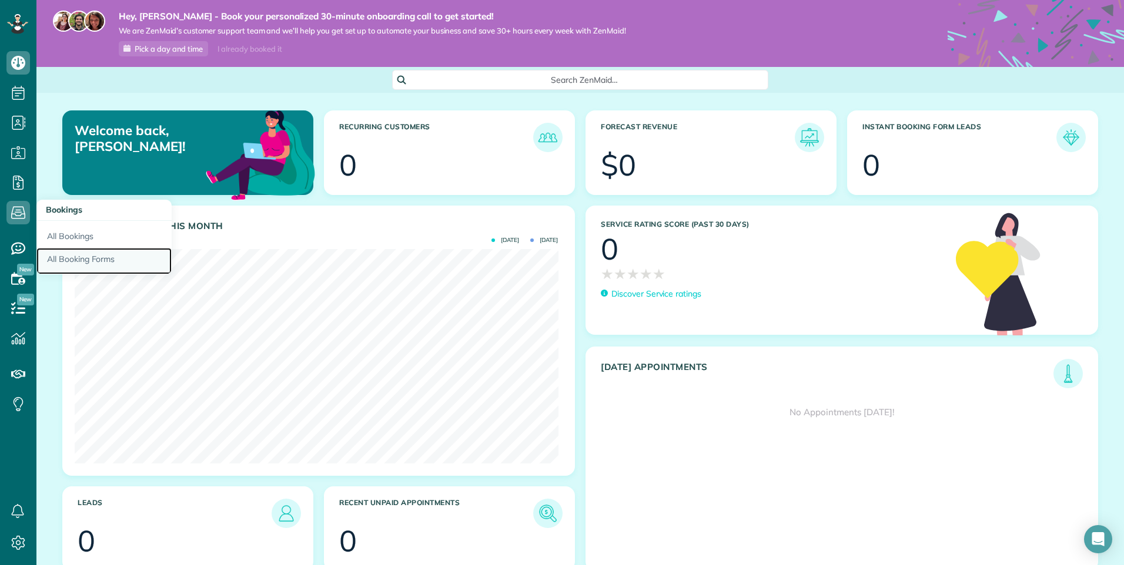
click at [71, 252] on link "All Booking Forms" at bounding box center [103, 261] width 135 height 27
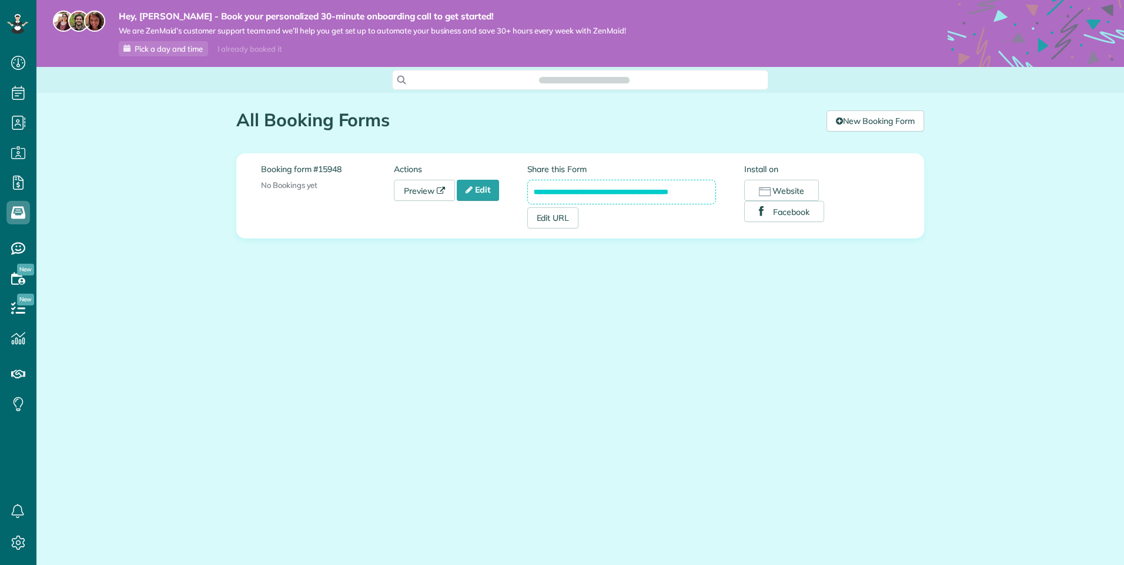
scroll to position [5, 5]
click at [772, 191] on button "Website" at bounding box center [781, 190] width 75 height 21
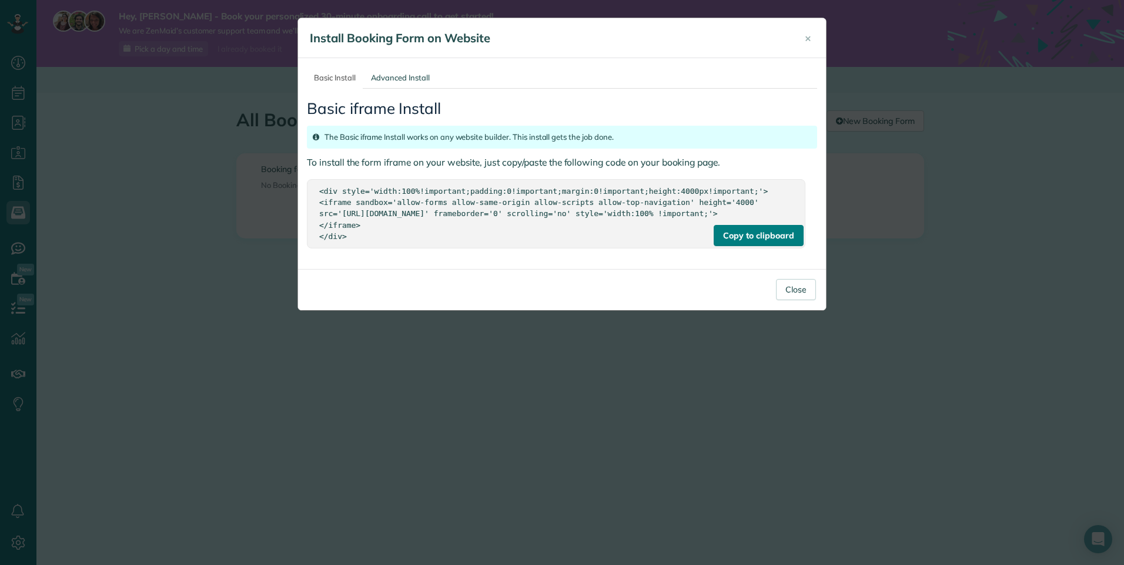
click at [760, 245] on div "Copy to clipboard" at bounding box center [757, 235] width 89 height 21
click at [816, 37] on button "×" at bounding box center [808, 38] width 24 height 28
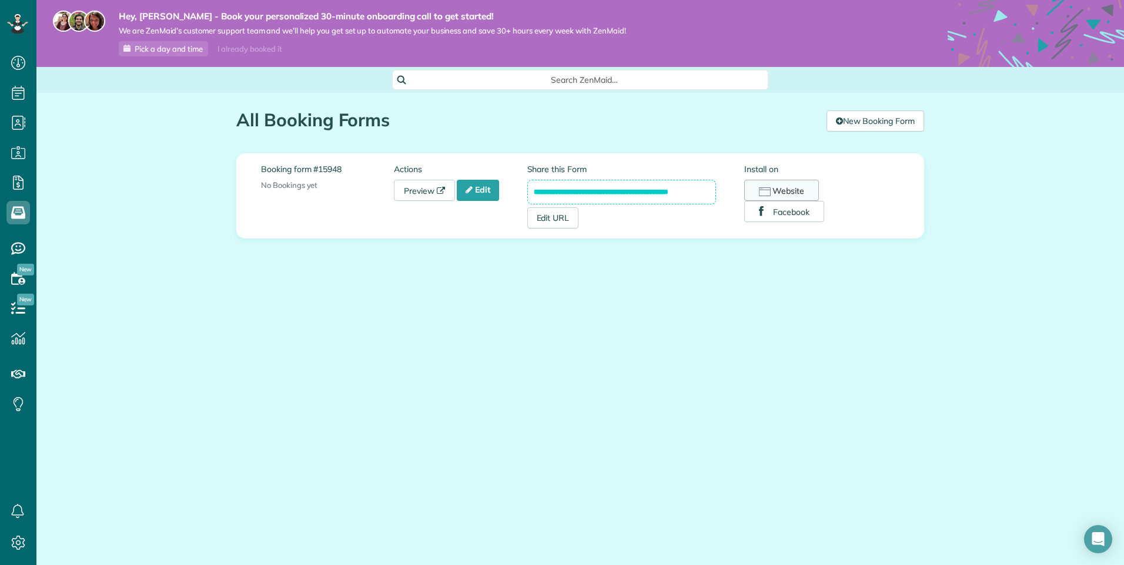
drag, startPoint x: 531, startPoint y: 194, endPoint x: 752, endPoint y: 196, distance: 220.4
click at [752, 196] on div "**********" at bounding box center [713, 195] width 373 height 65
click at [442, 190] on icon at bounding box center [441, 191] width 8 height 8
click at [475, 190] on link "Edit" at bounding box center [478, 190] width 42 height 21
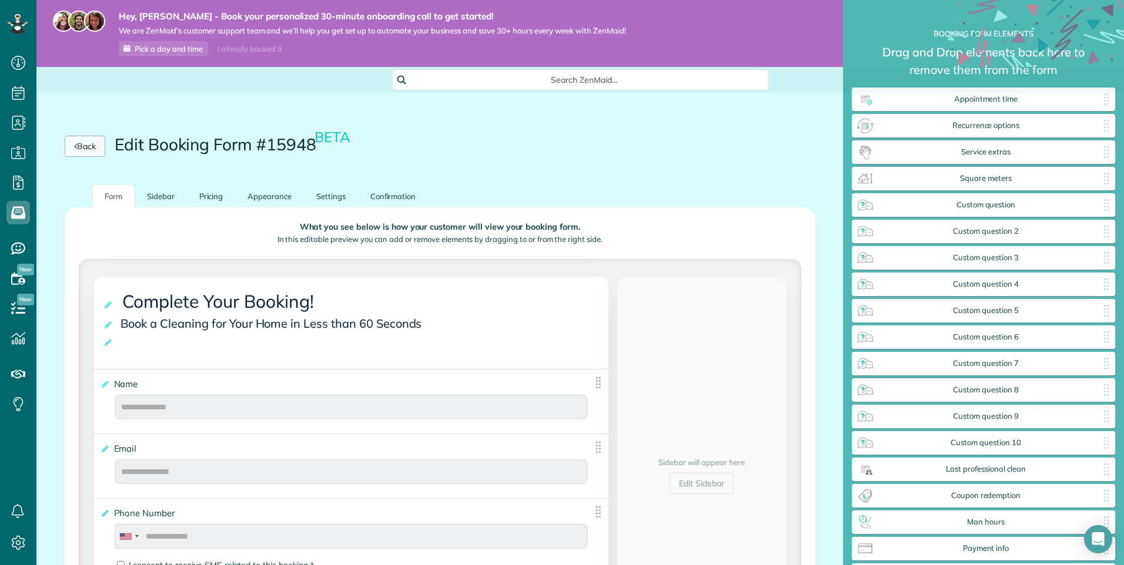
click at [86, 151] on link "Back" at bounding box center [85, 146] width 41 height 21
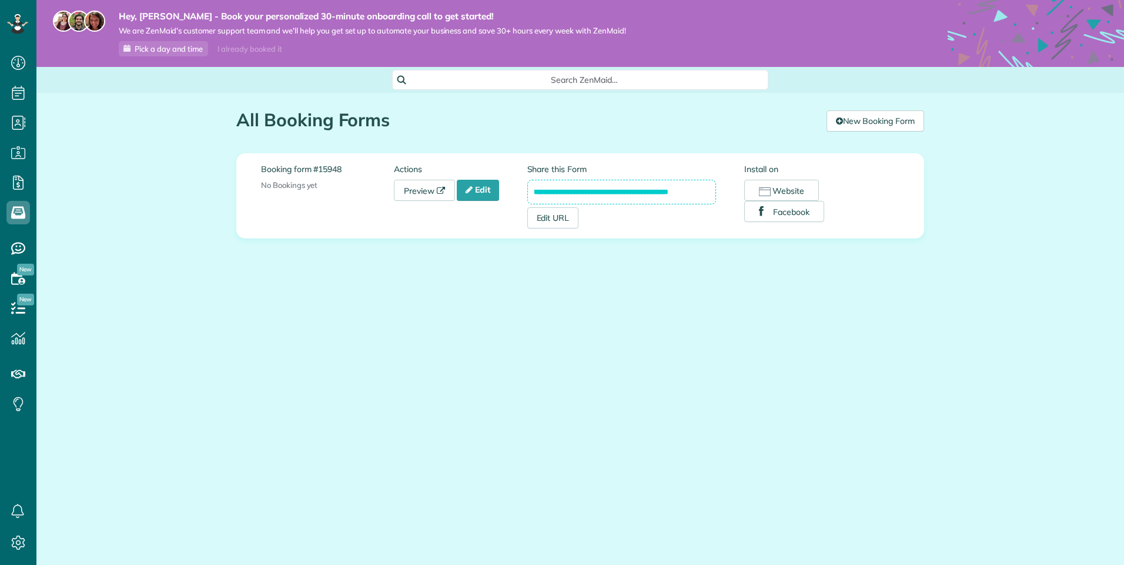
scroll to position [5, 5]
click at [845, 125] on link "New Booking Form" at bounding box center [875, 120] width 98 height 21
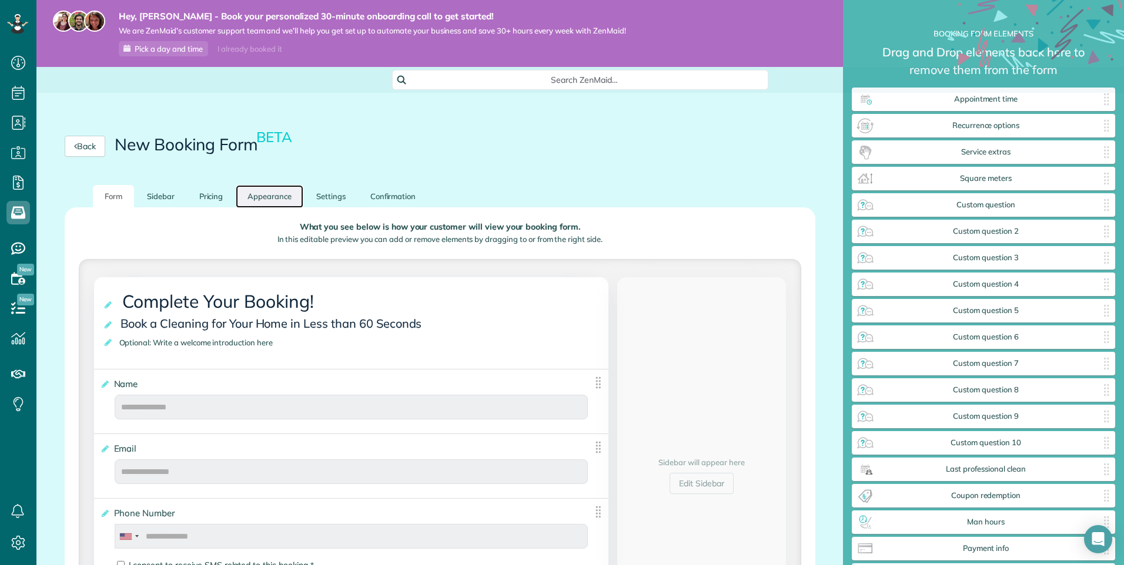
click at [267, 197] on link "Appearance" at bounding box center [270, 196] width 68 height 23
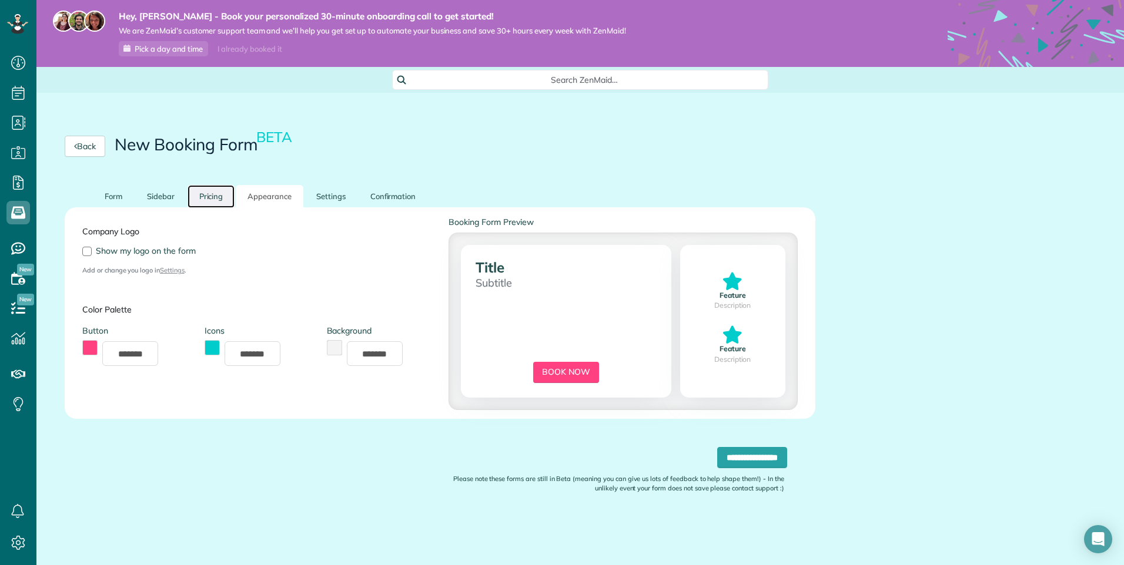
click at [197, 196] on link "Pricing" at bounding box center [211, 196] width 48 height 23
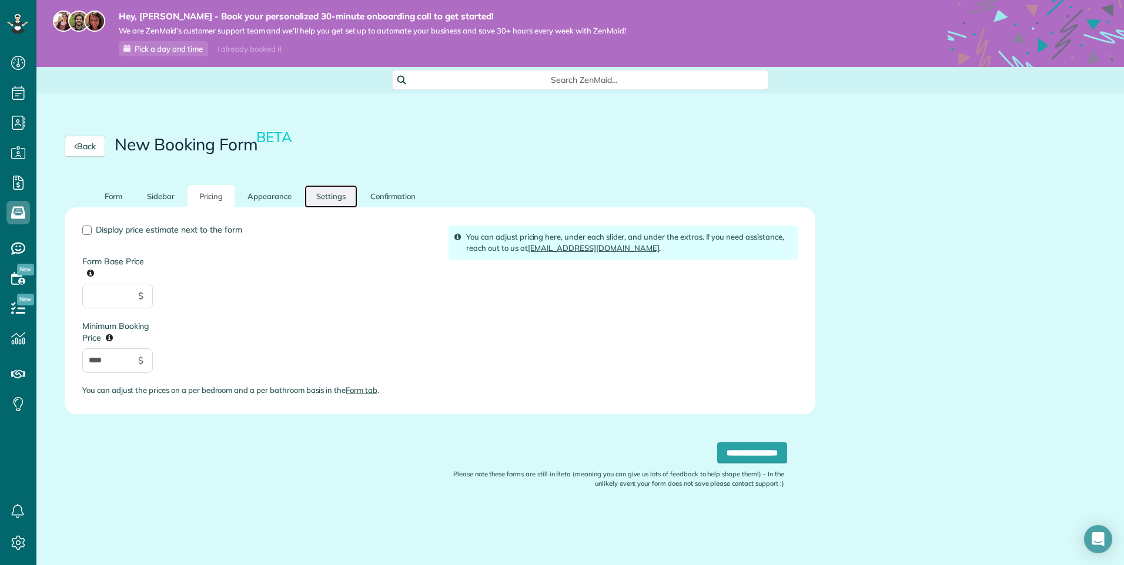
click at [315, 204] on link "Settings" at bounding box center [330, 196] width 53 height 23
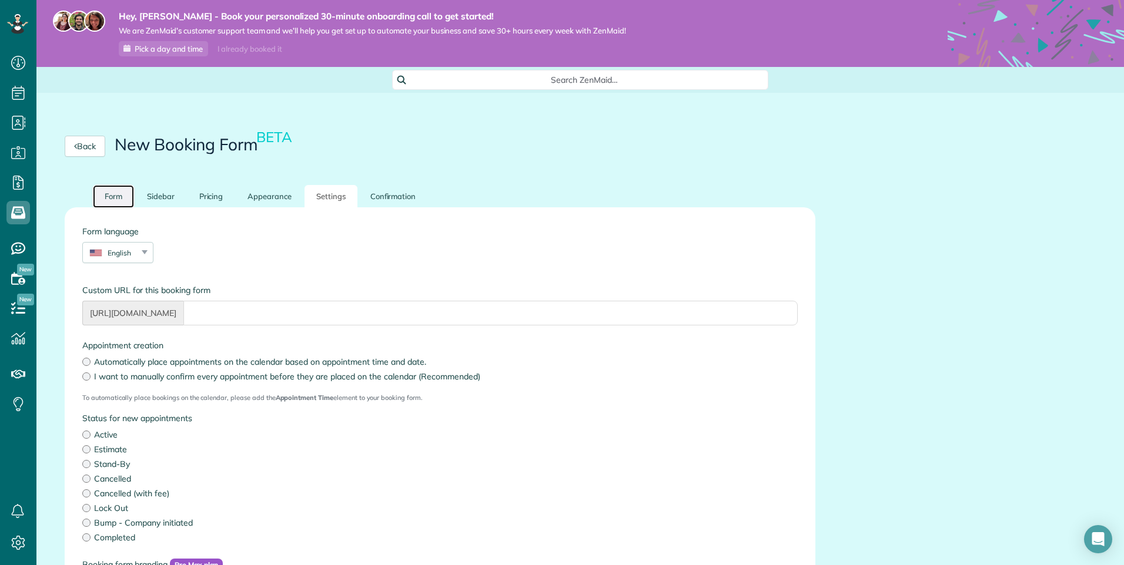
click at [115, 194] on link "Form" at bounding box center [113, 196] width 41 height 23
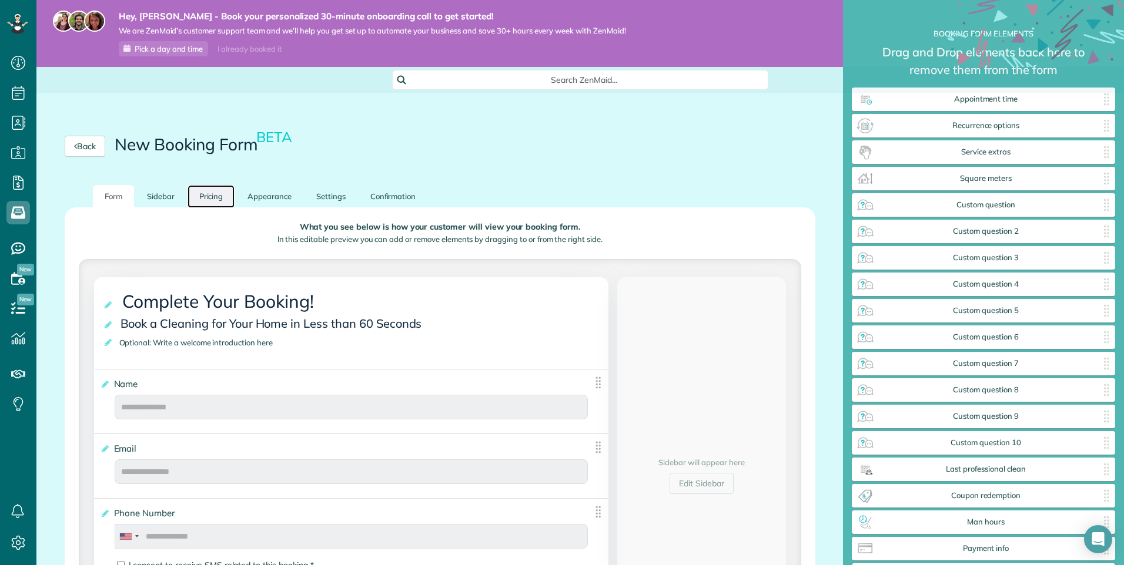
click at [212, 195] on link "Pricing" at bounding box center [211, 196] width 48 height 23
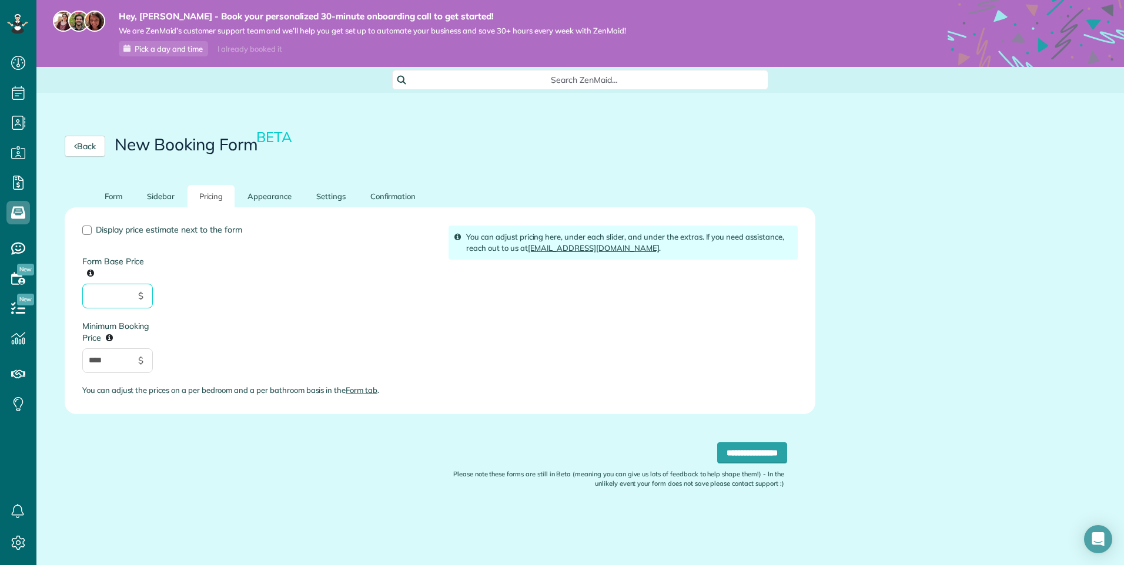
click at [130, 289] on input "Form Base Price" at bounding box center [117, 296] width 71 height 25
click at [122, 364] on input "****" at bounding box center [117, 361] width 71 height 25
click at [274, 192] on link "Appearance" at bounding box center [270, 196] width 68 height 23
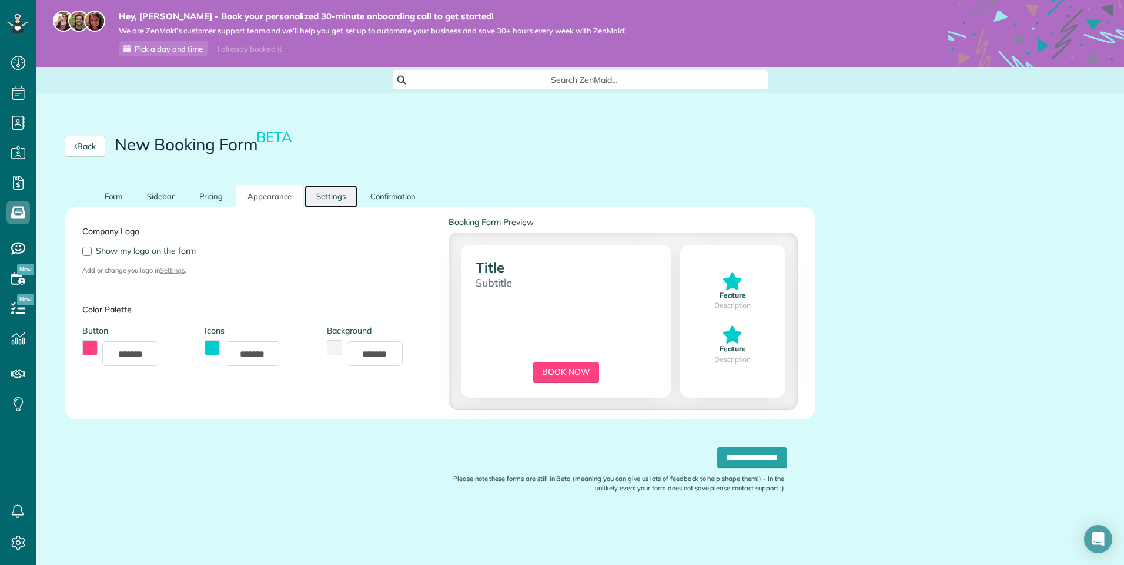
click at [326, 194] on link "Settings" at bounding box center [330, 196] width 53 height 23
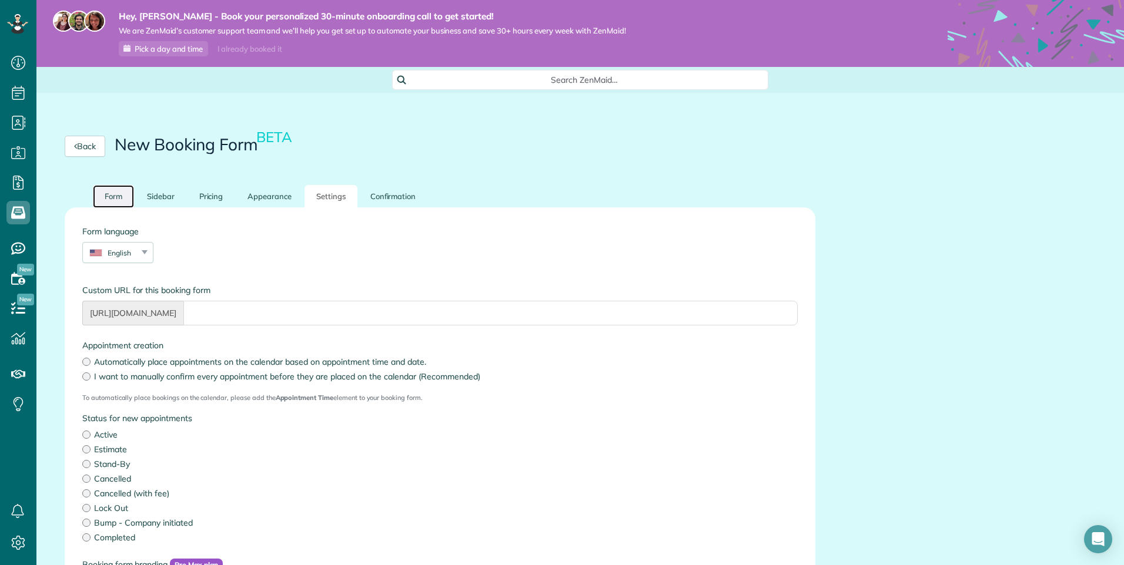
click at [122, 199] on link "Form" at bounding box center [113, 196] width 41 height 23
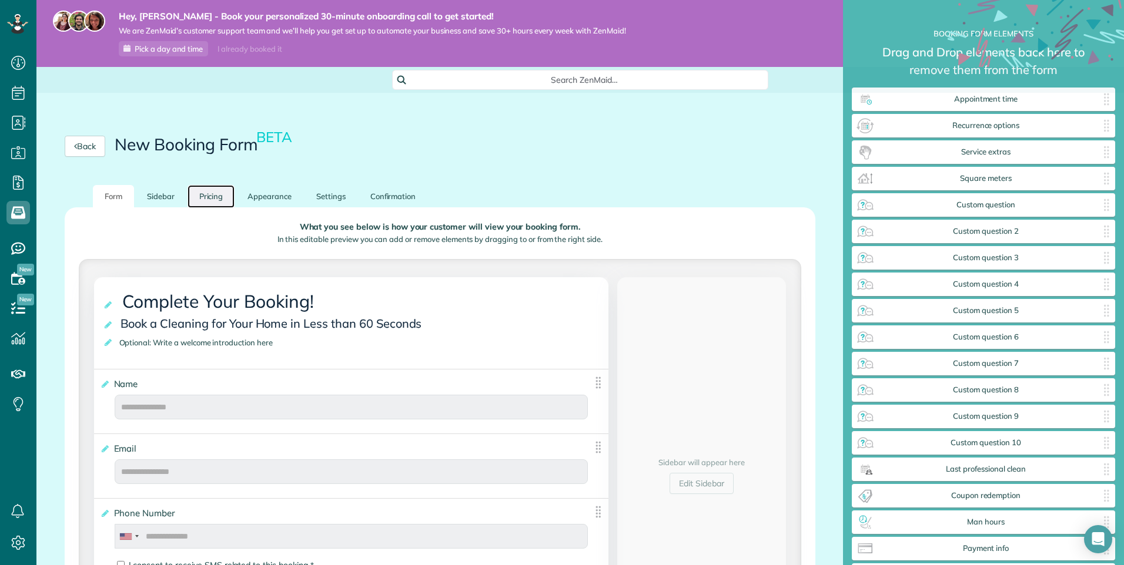
click at [223, 187] on link "Pricing" at bounding box center [211, 196] width 48 height 23
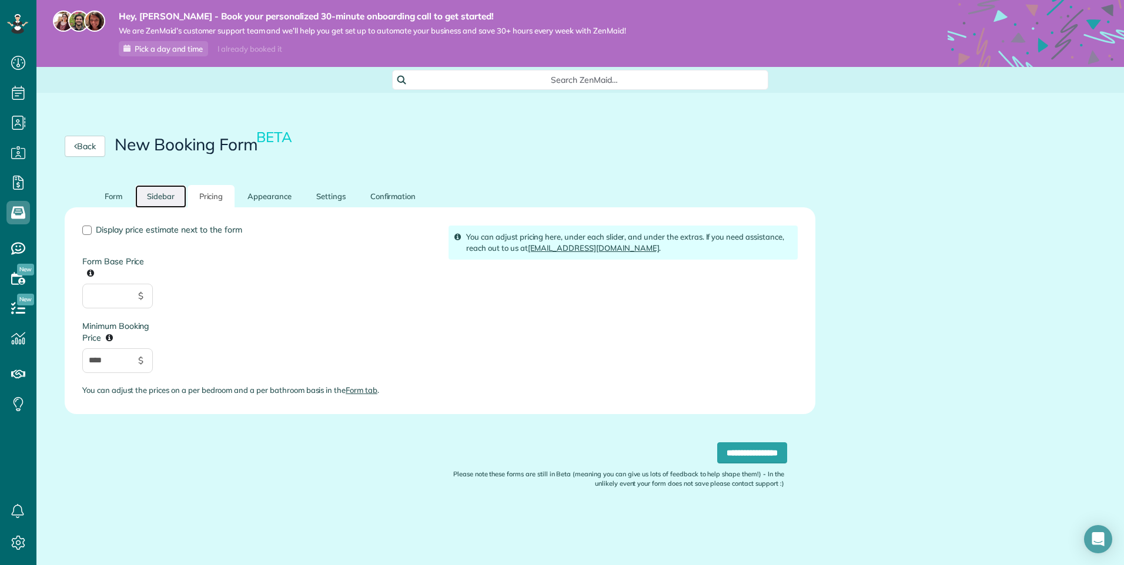
click at [179, 195] on link "Sidebar" at bounding box center [160, 196] width 51 height 23
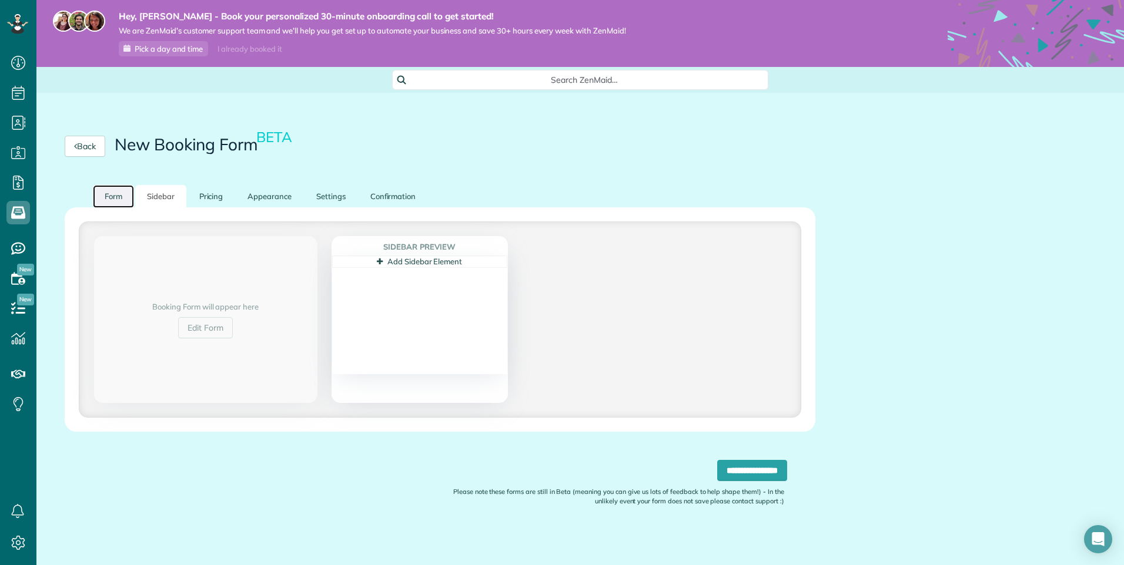
click at [126, 198] on link "Form" at bounding box center [113, 196] width 41 height 23
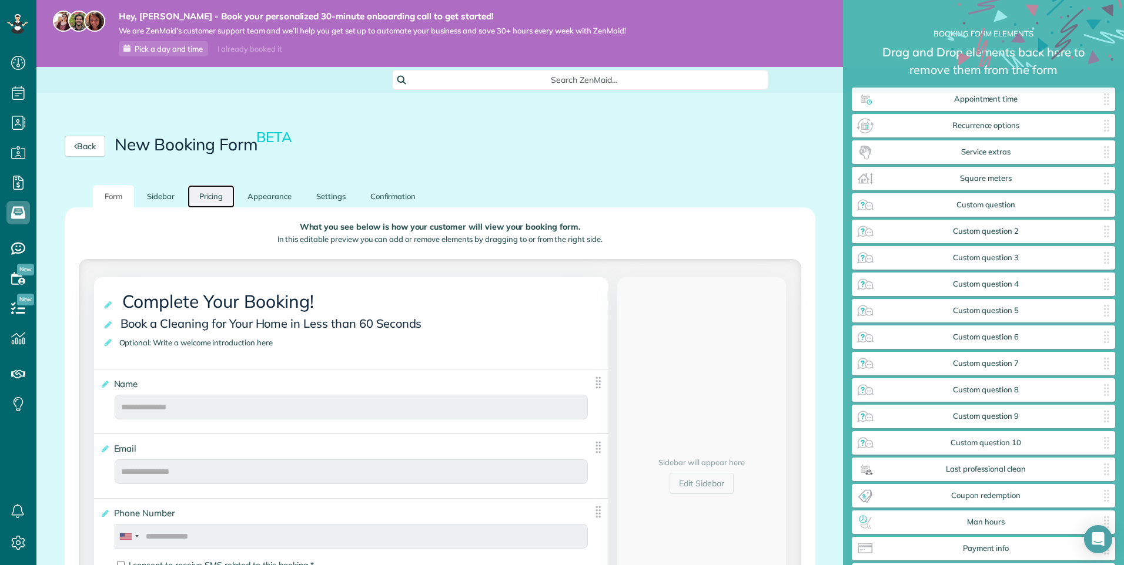
click at [222, 200] on link "Pricing" at bounding box center [211, 196] width 48 height 23
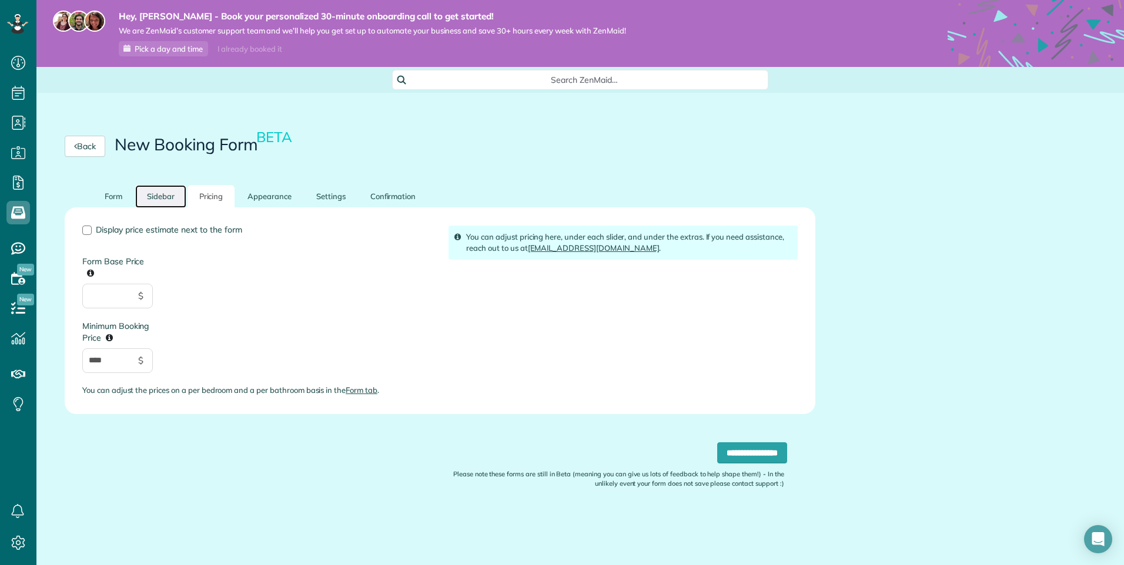
click at [158, 196] on link "Sidebar" at bounding box center [160, 196] width 51 height 23
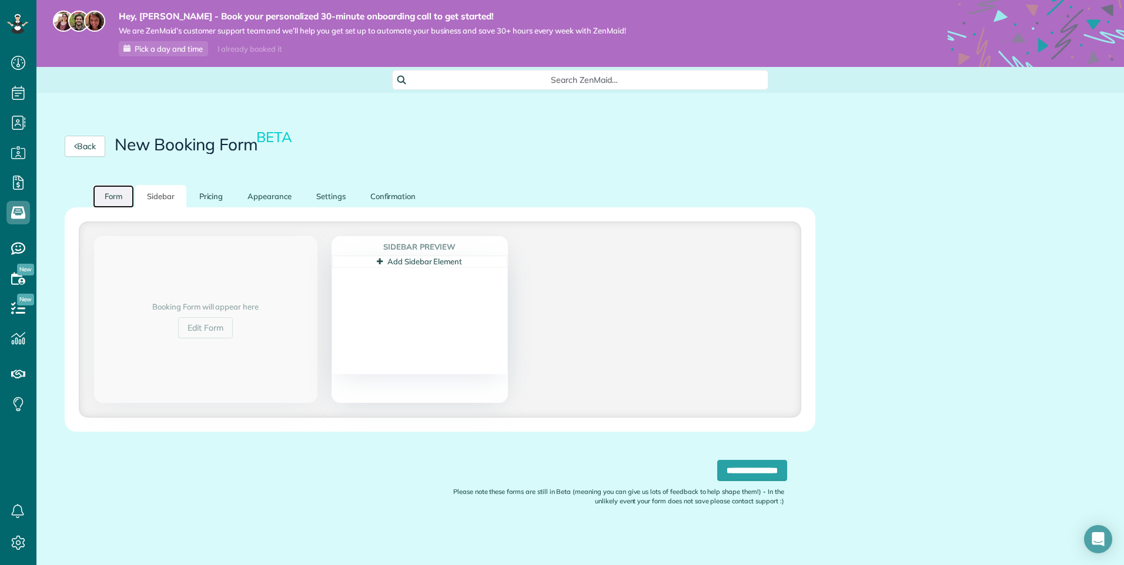
click at [128, 195] on link "Form" at bounding box center [113, 196] width 41 height 23
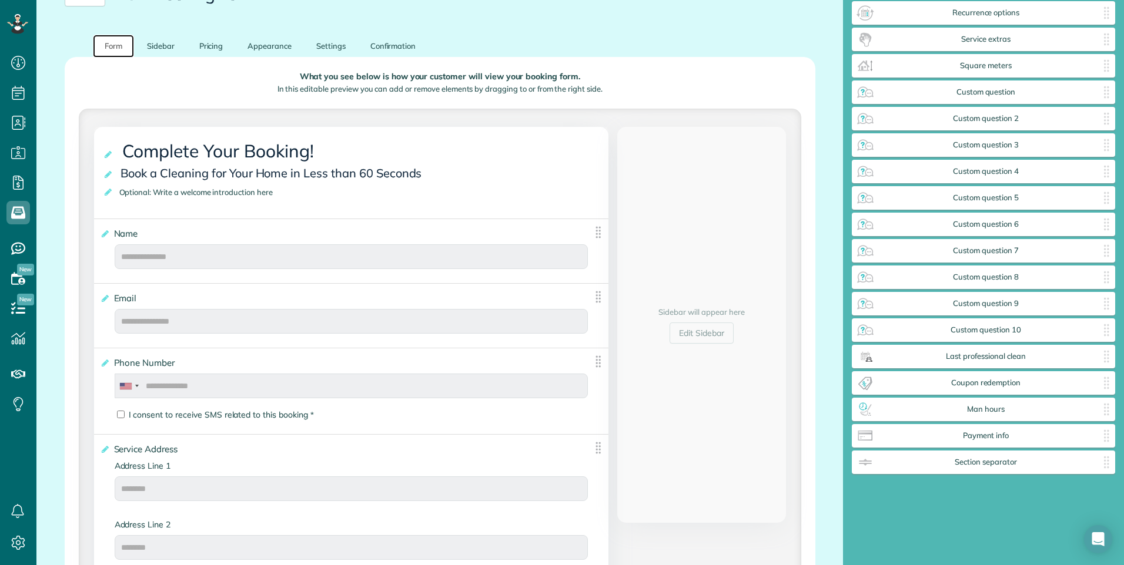
scroll to position [176, 0]
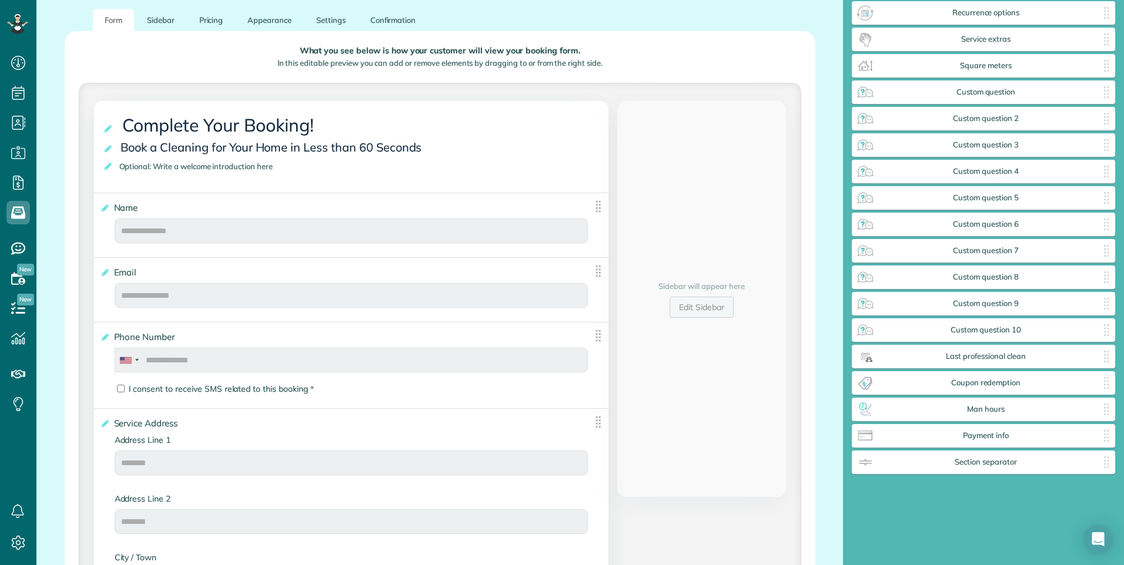
click at [688, 302] on link "Edit Sidebar" at bounding box center [701, 307] width 64 height 21
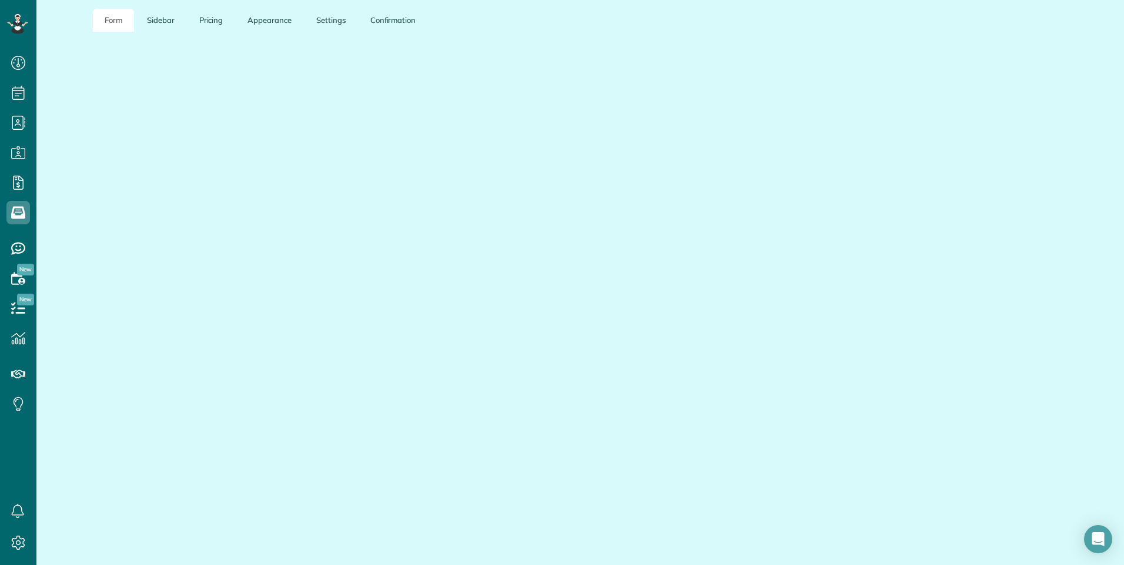
scroll to position [4, 0]
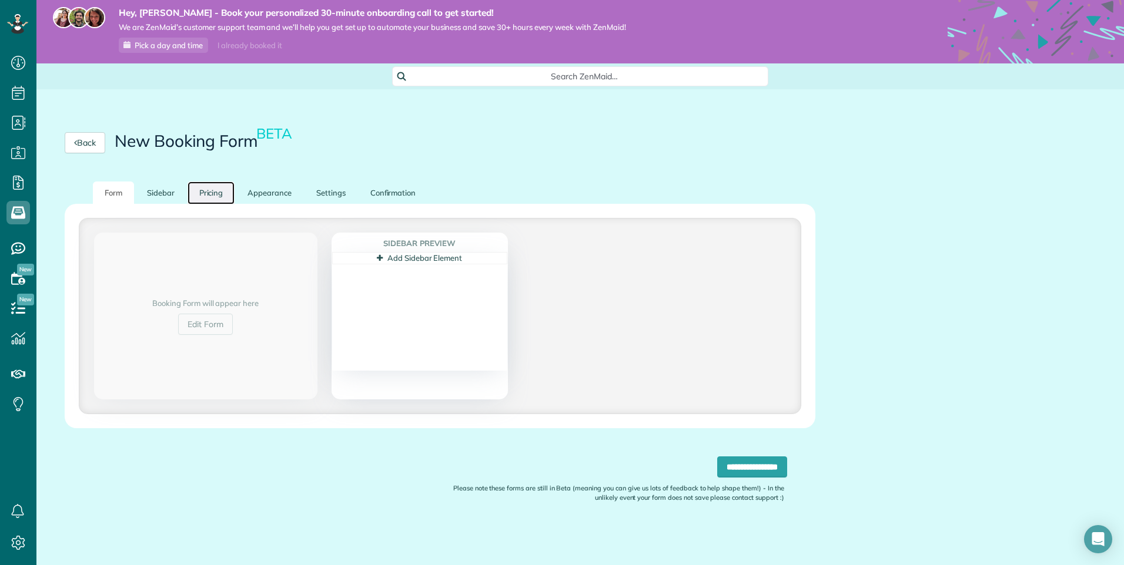
click at [204, 190] on link "Pricing" at bounding box center [211, 193] width 48 height 23
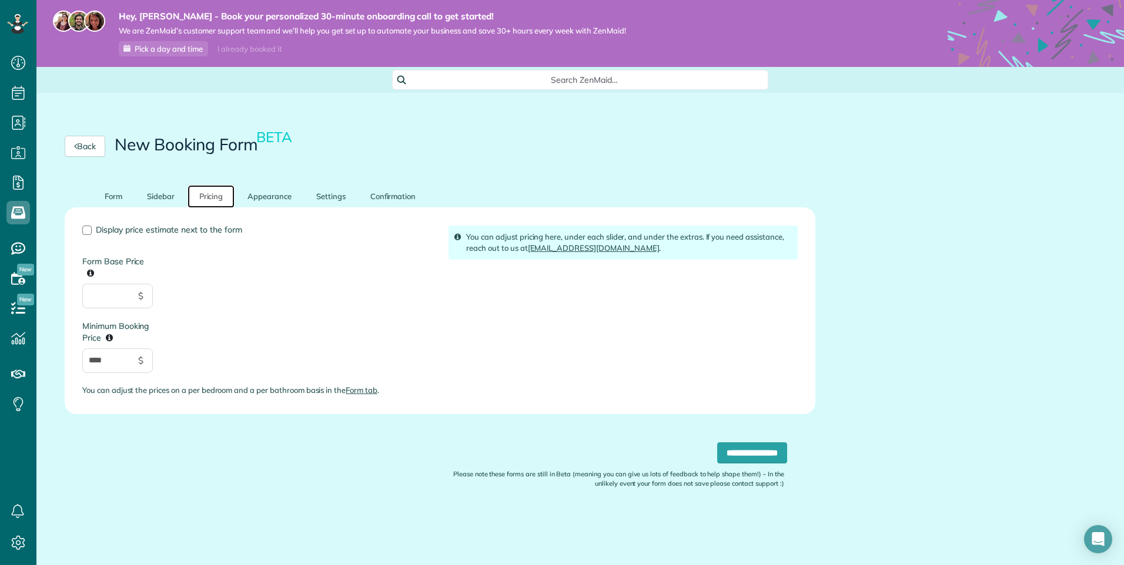
scroll to position [0, 0]
click at [167, 190] on link "Sidebar" at bounding box center [160, 196] width 51 height 23
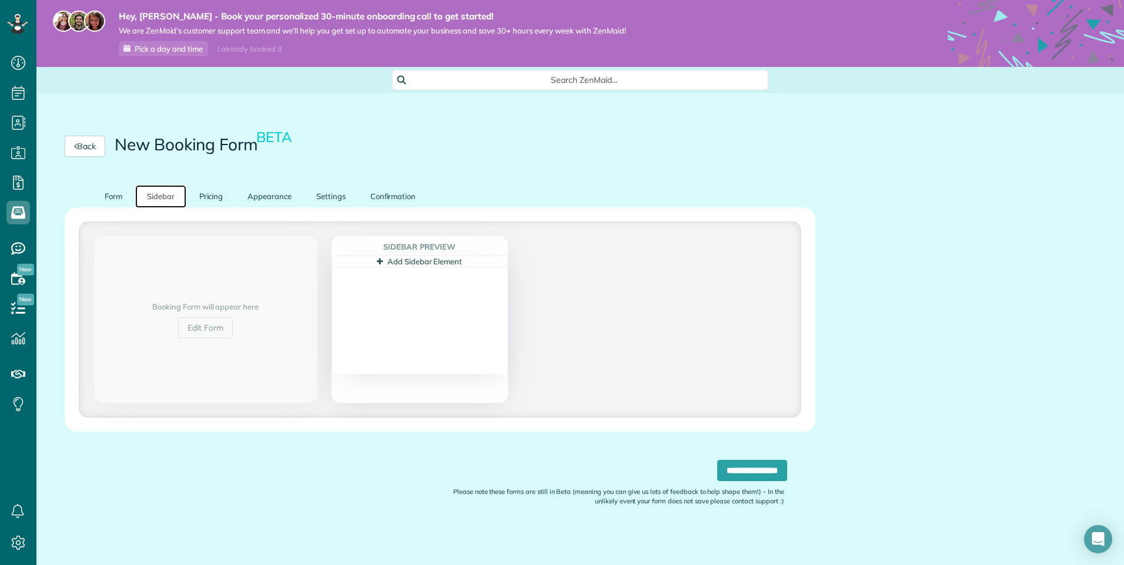
click at [385, 263] on link "Add Sidebar Element" at bounding box center [419, 261] width 85 height 9
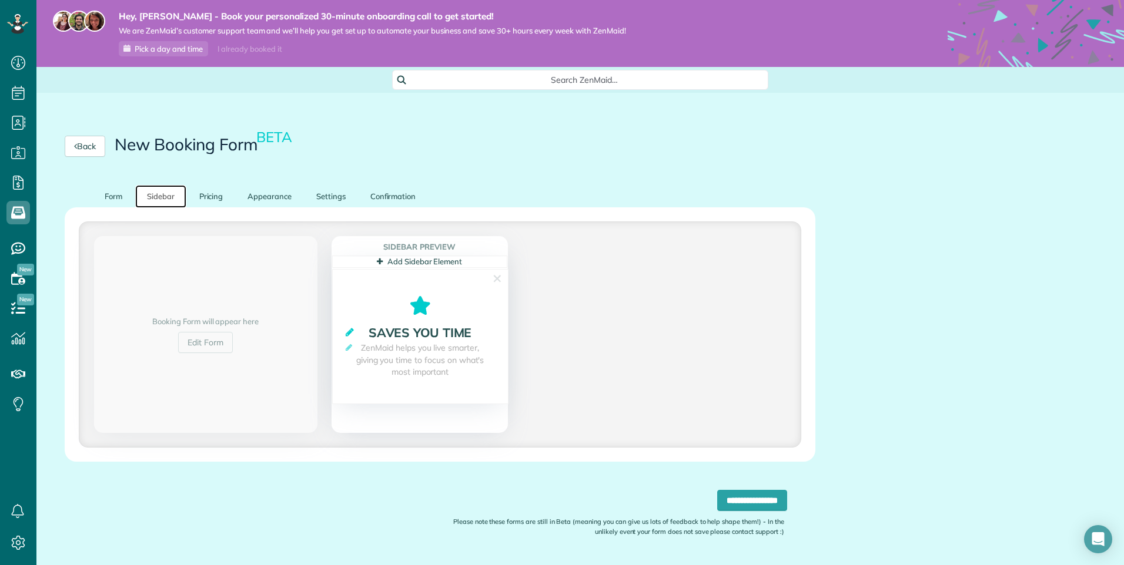
click at [351, 334] on icon at bounding box center [350, 332] width 8 height 10
click at [203, 347] on link "Edit Form" at bounding box center [205, 342] width 55 height 21
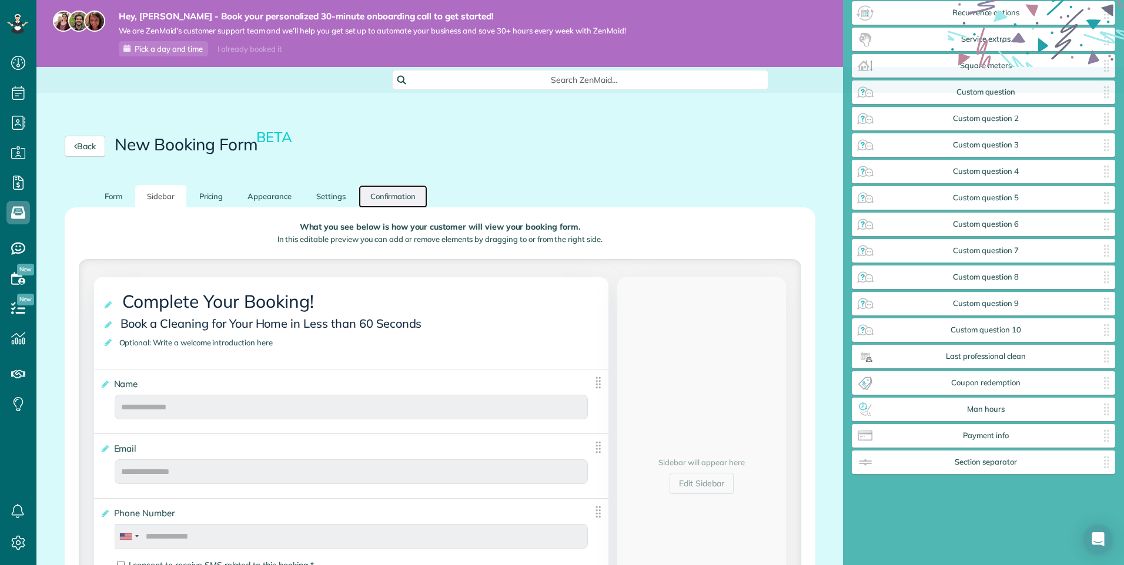
click at [383, 189] on link "Confirmation" at bounding box center [392, 196] width 69 height 23
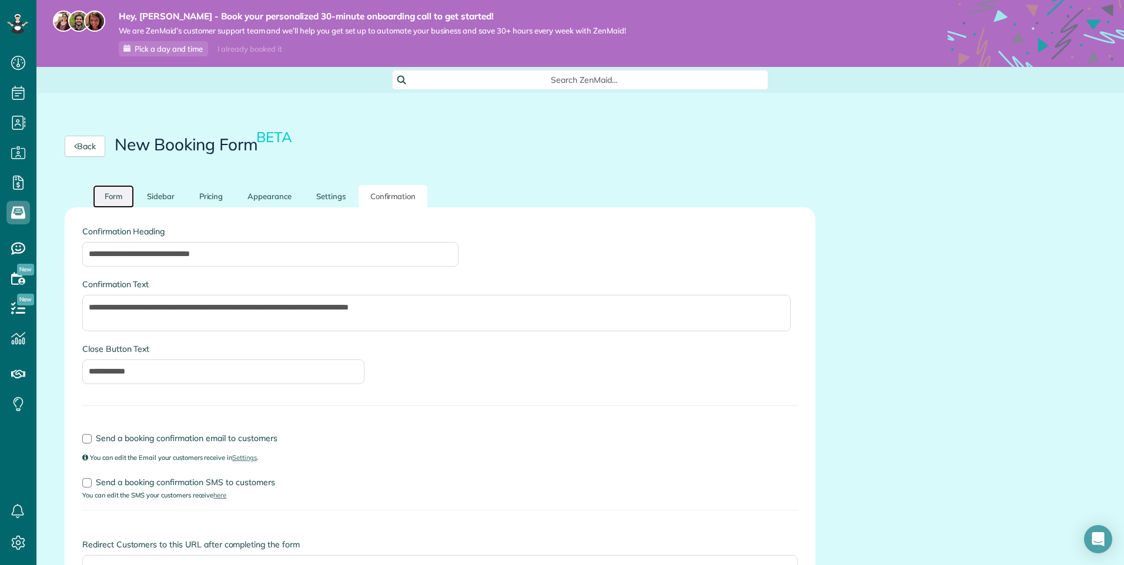
click at [107, 195] on link "Form" at bounding box center [113, 196] width 41 height 23
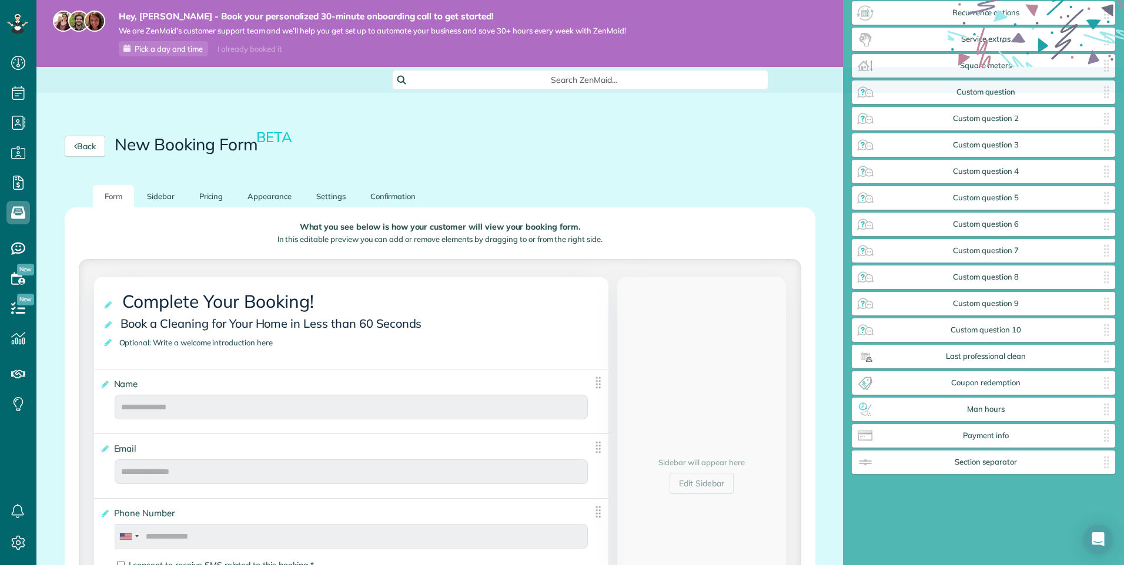
click at [446, 77] on span "Search ZenMaid…" at bounding box center [584, 80] width 357 height 12
click at [187, 102] on html "Dashboard Scheduling Calendar View List View" at bounding box center [562, 282] width 1124 height 565
click at [16, 552] on icon at bounding box center [18, 543] width 24 height 24
